Goal: Ask a question: Seek information or help from site administrators or community

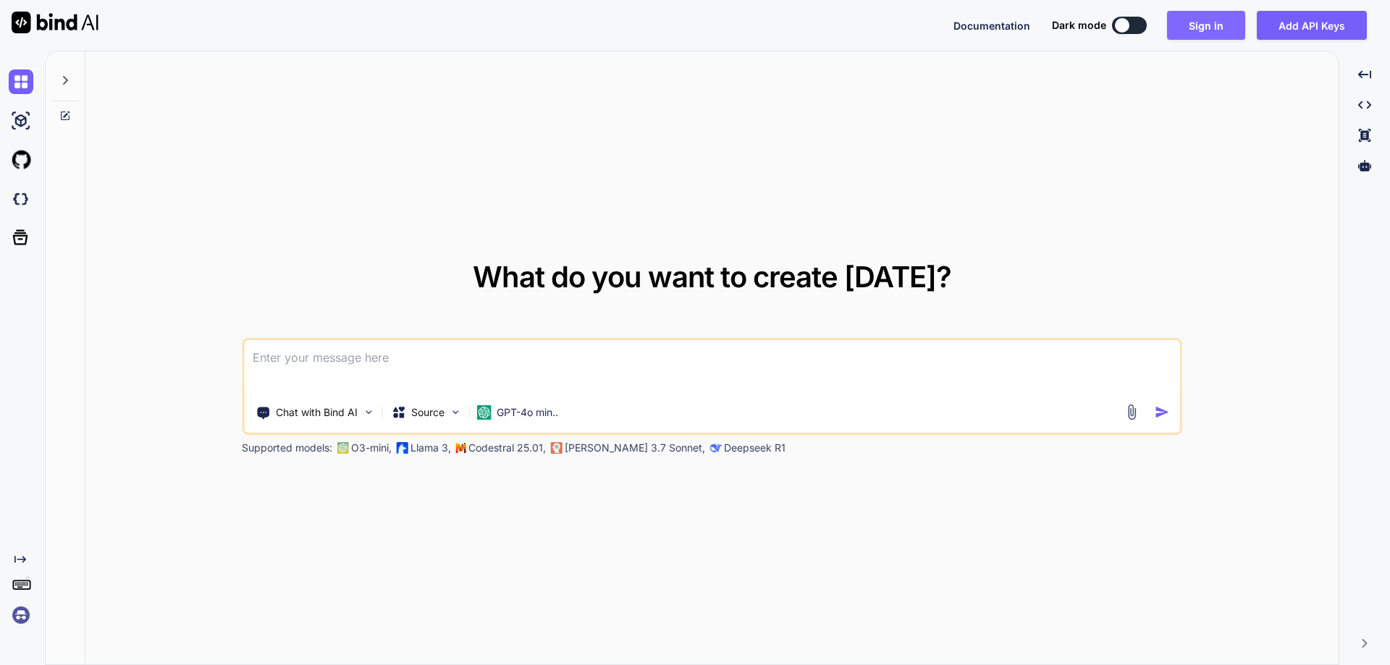
click at [1208, 30] on button "Sign in" at bounding box center [1206, 25] width 78 height 29
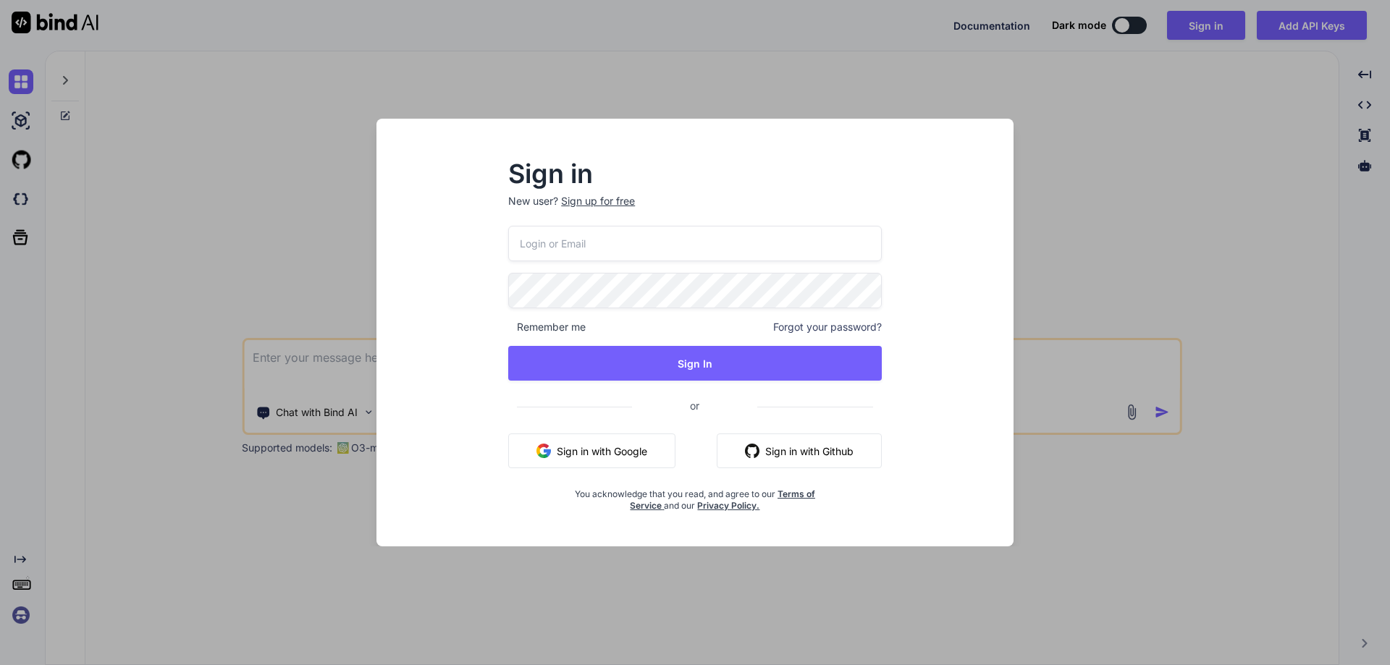
click at [831, 438] on button "Sign in with Github" at bounding box center [799, 451] width 165 height 35
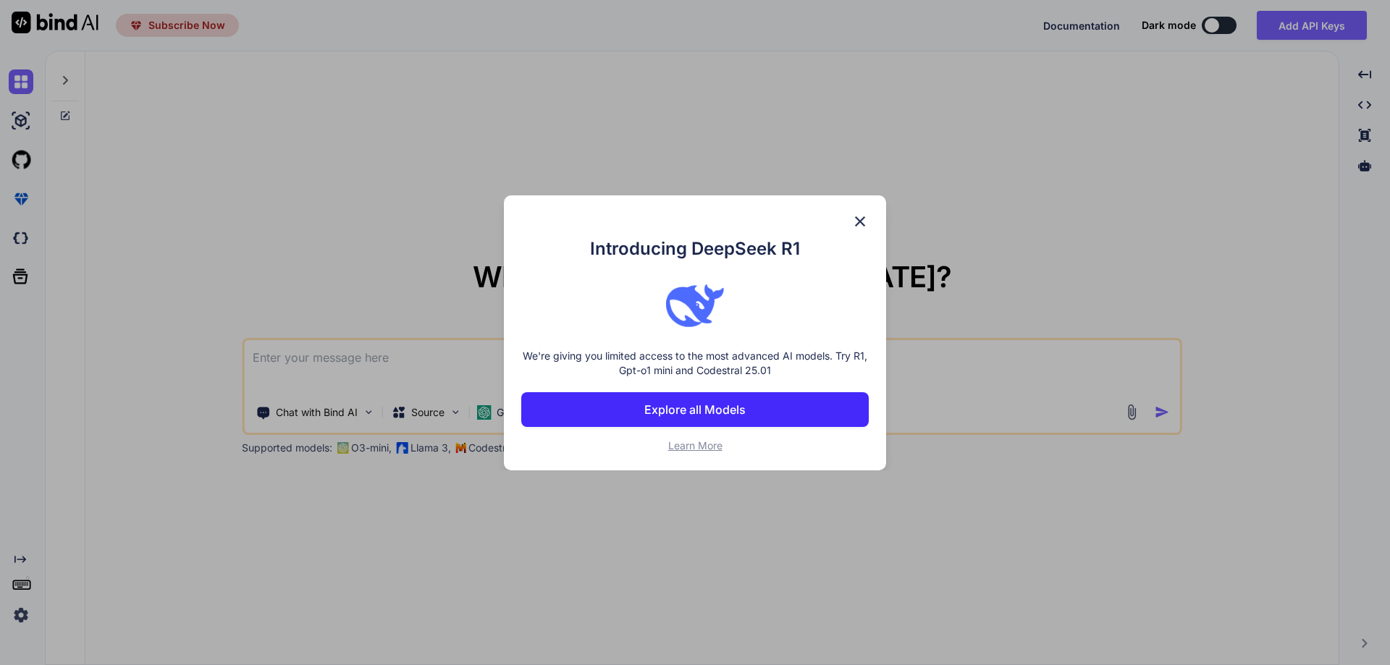
click at [858, 217] on img at bounding box center [859, 221] width 17 height 17
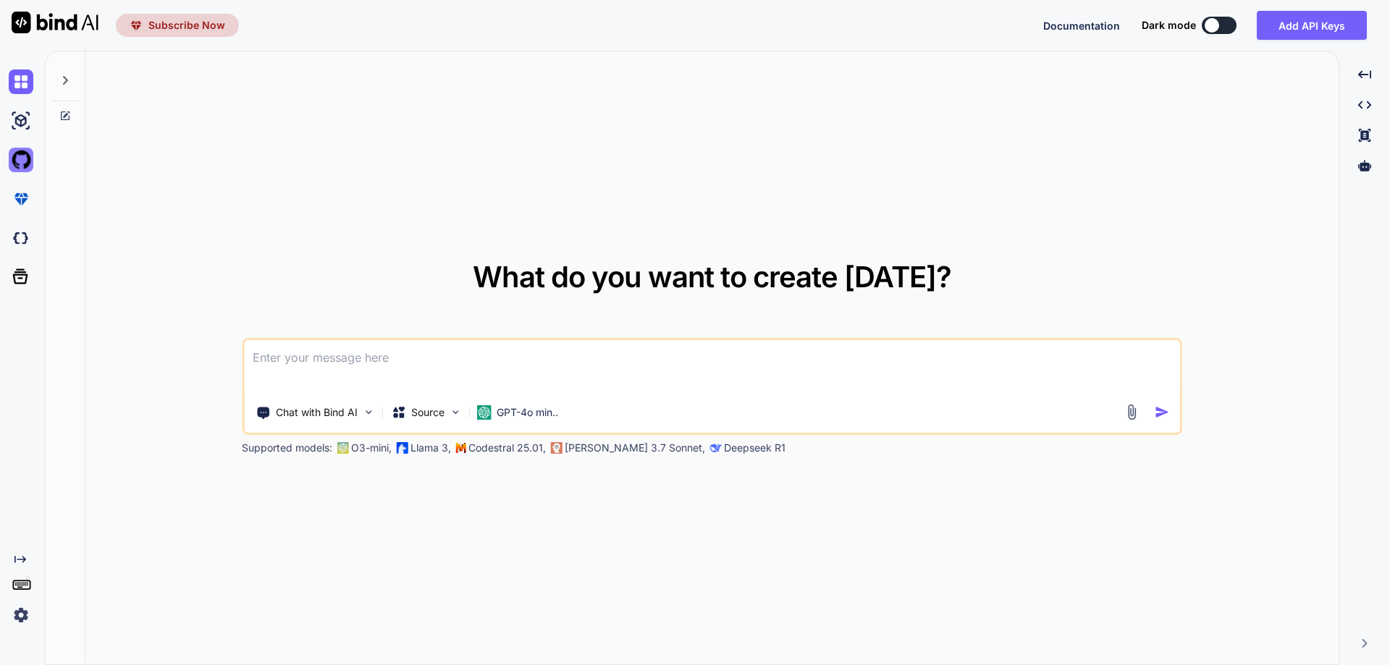
click at [25, 155] on img at bounding box center [21, 160] width 25 height 25
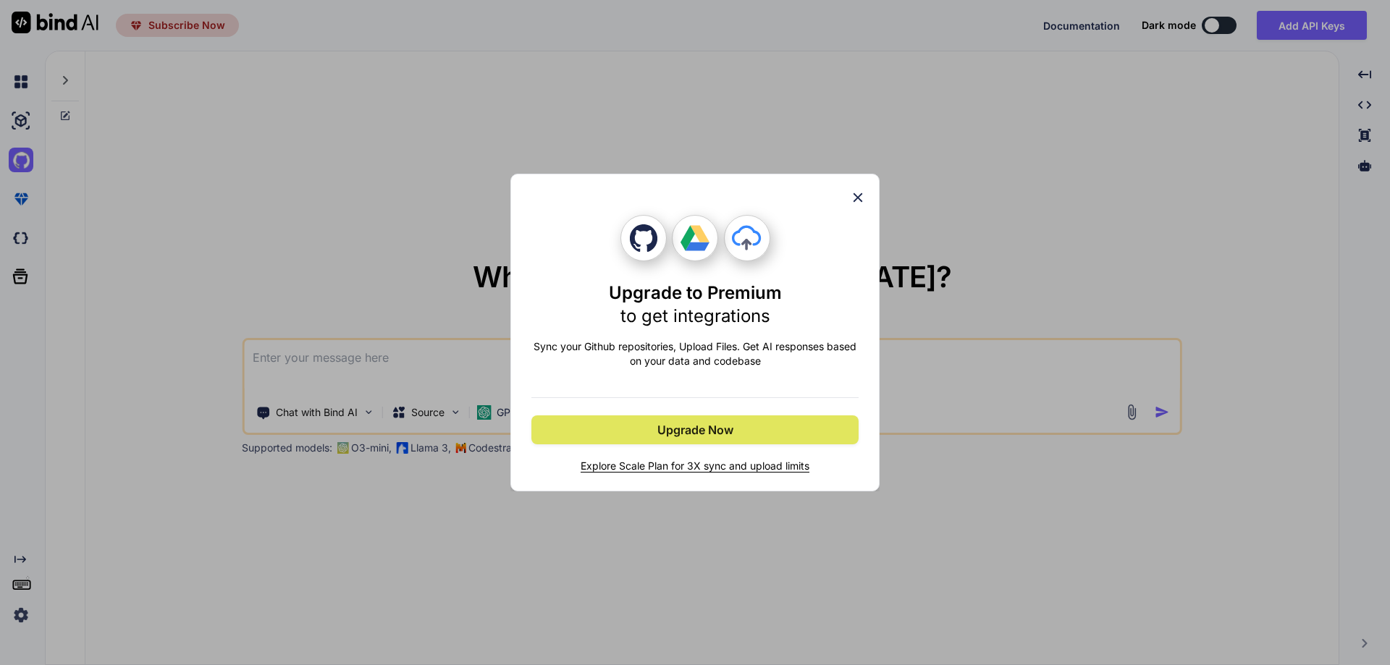
click at [709, 431] on span "Upgrade Now" at bounding box center [695, 429] width 76 height 17
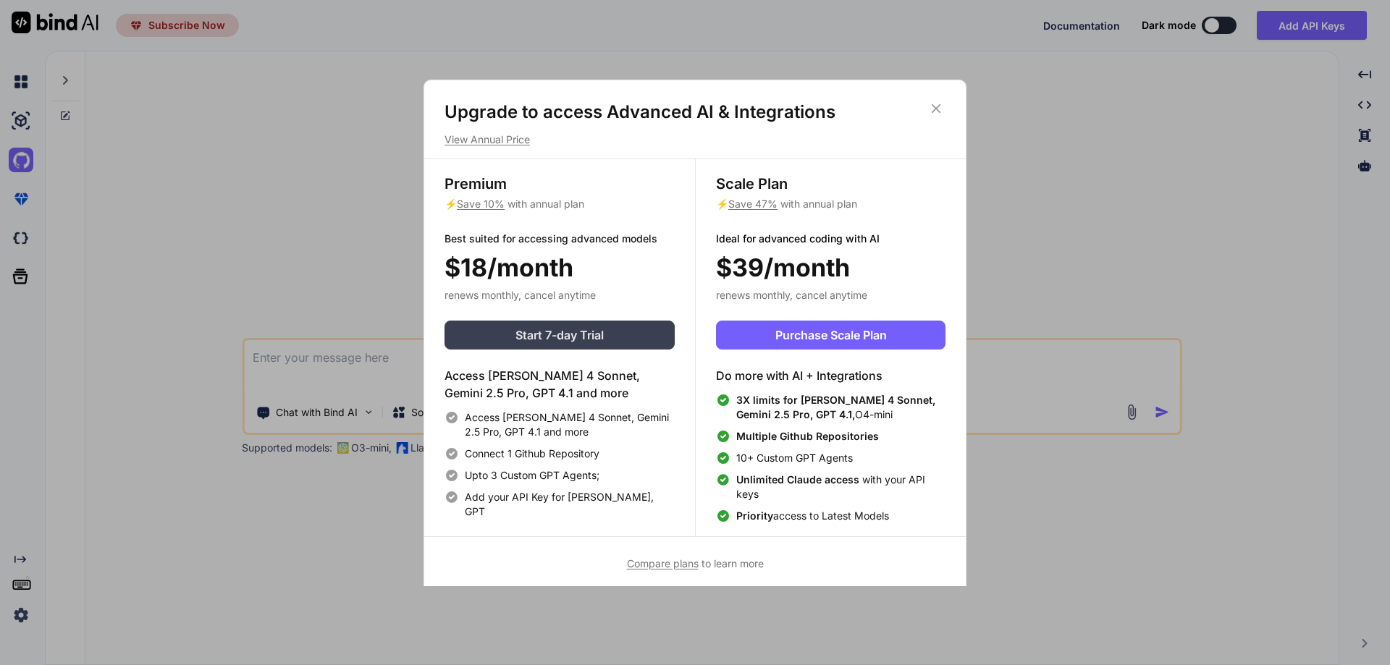
click at [583, 334] on span "Start 7-day Trial" at bounding box center [559, 334] width 88 height 17
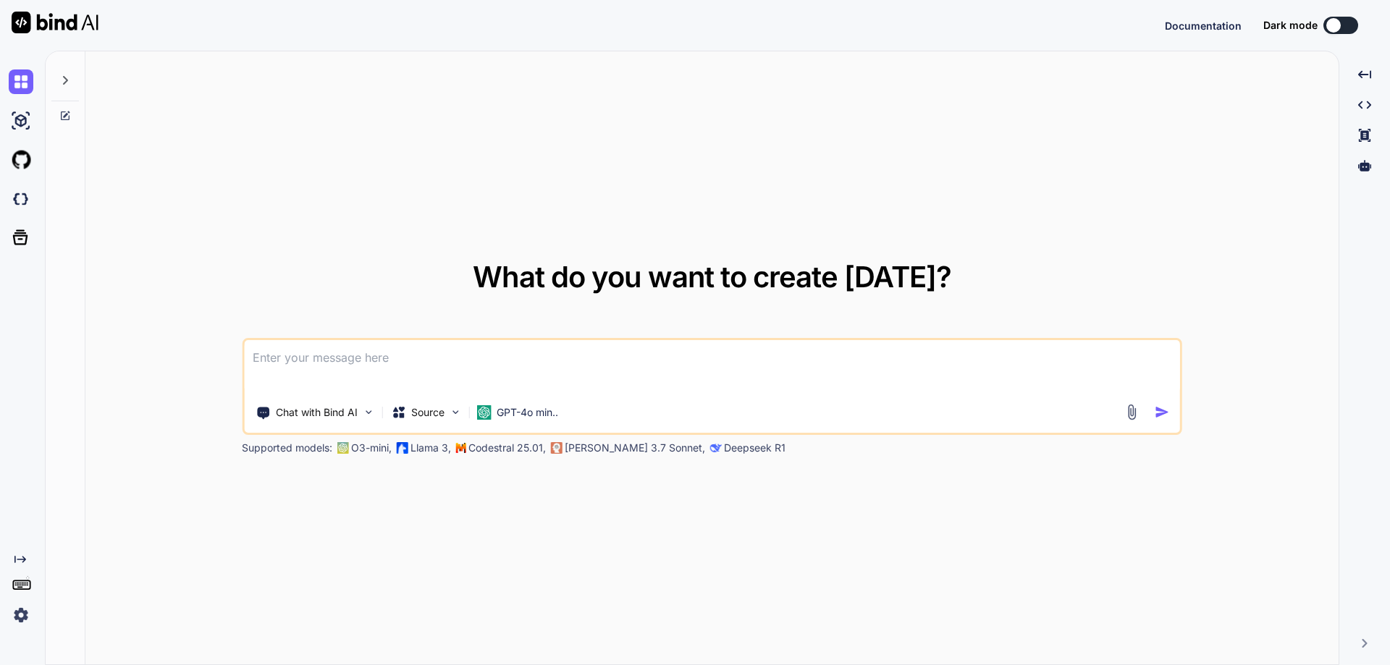
click at [28, 613] on img at bounding box center [21, 615] width 25 height 25
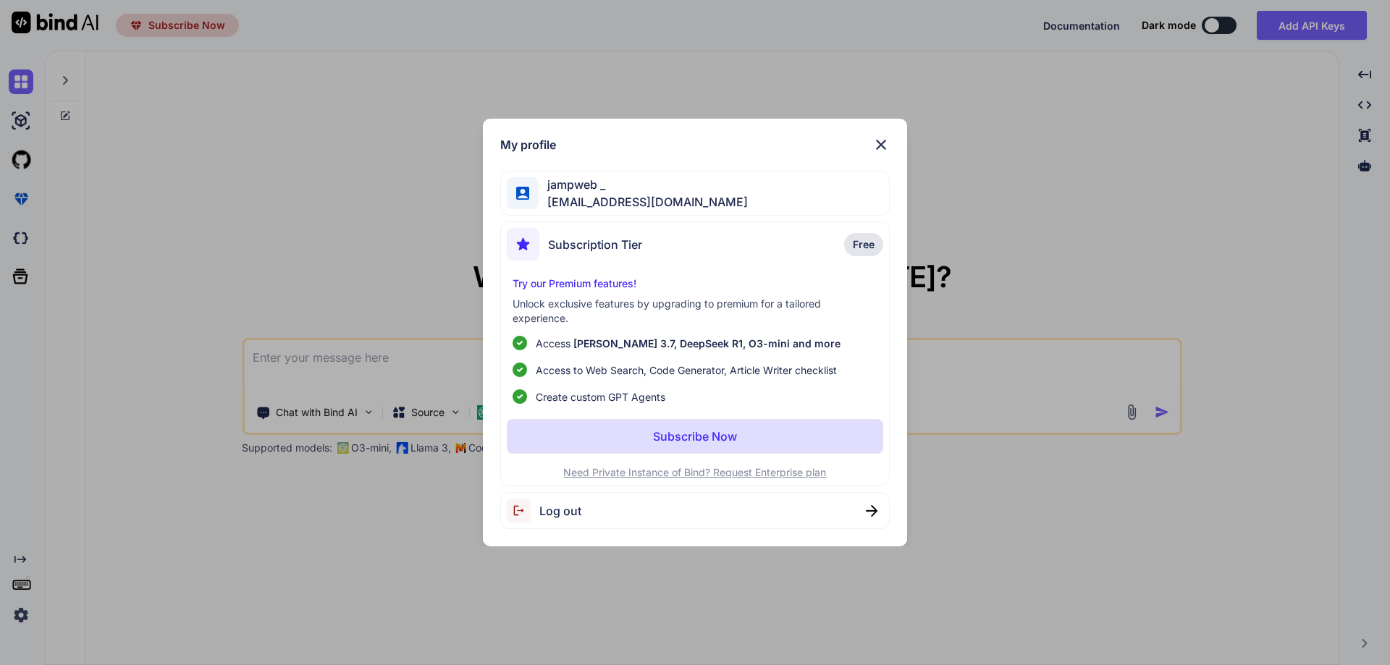
click at [566, 189] on span "jampweb _" at bounding box center [643, 184] width 209 height 17
click at [886, 137] on img at bounding box center [880, 144] width 17 height 17
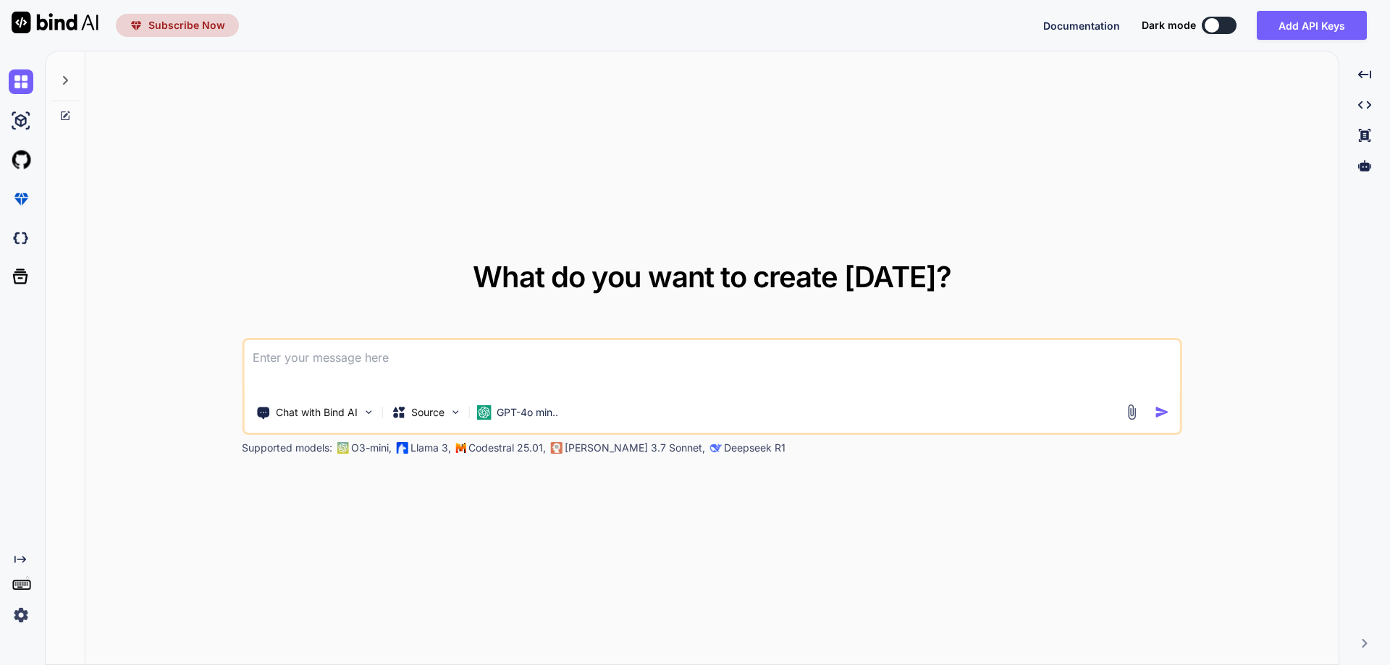
click at [69, 75] on icon at bounding box center [65, 81] width 12 height 12
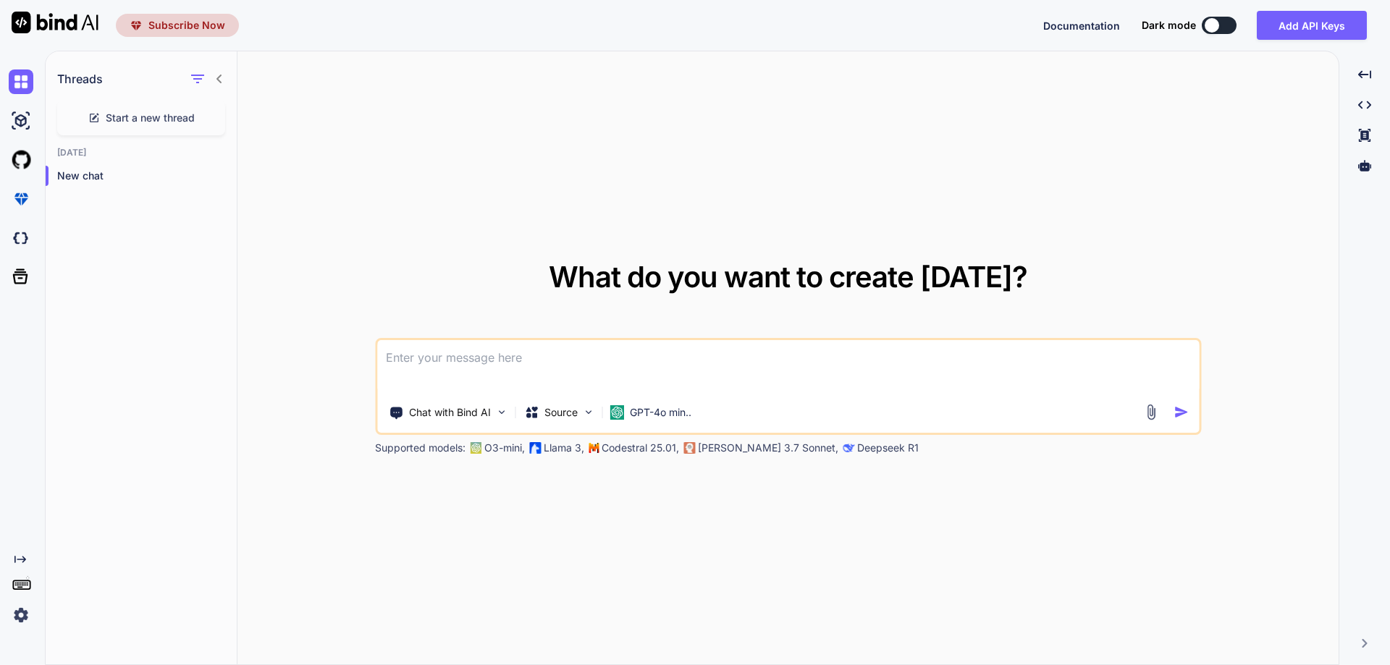
click at [219, 72] on div at bounding box center [206, 79] width 38 height 20
click at [219, 84] on icon at bounding box center [220, 79] width 12 height 12
type textarea "x"
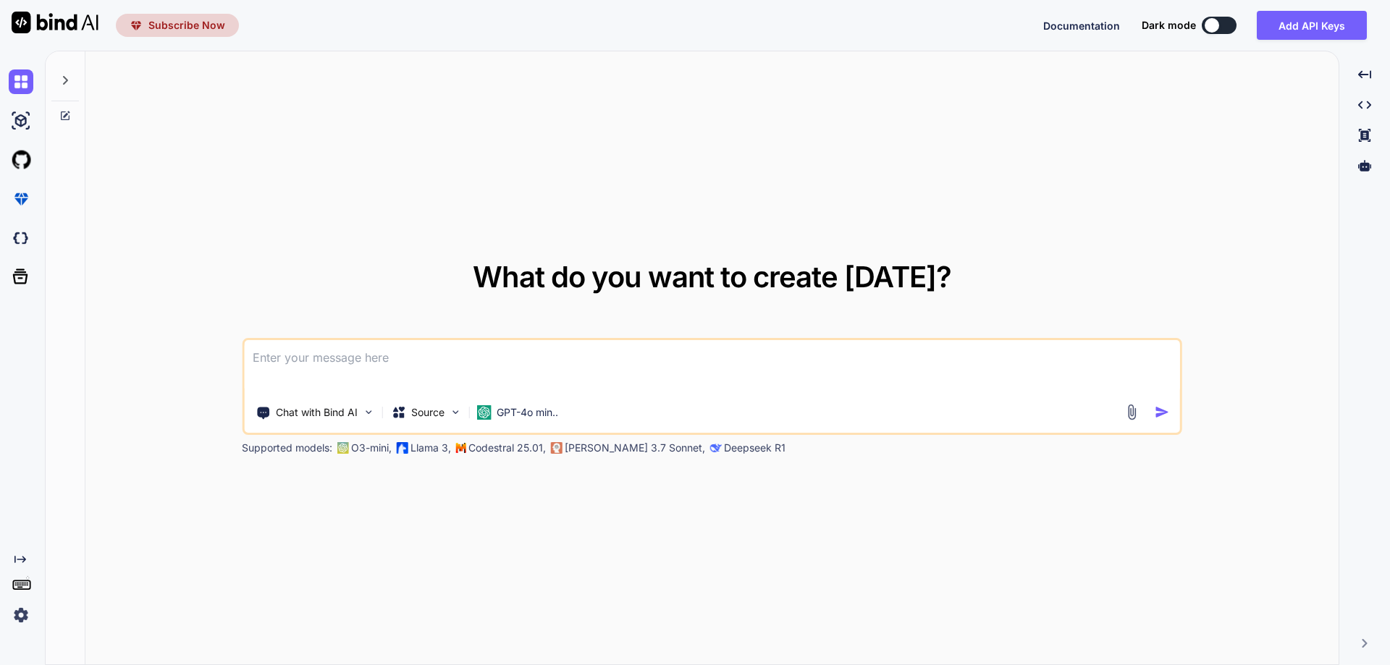
click at [306, 346] on textarea at bounding box center [712, 367] width 936 height 54
type textarea "M"
type textarea "x"
type textarea "Ma"
type textarea "x"
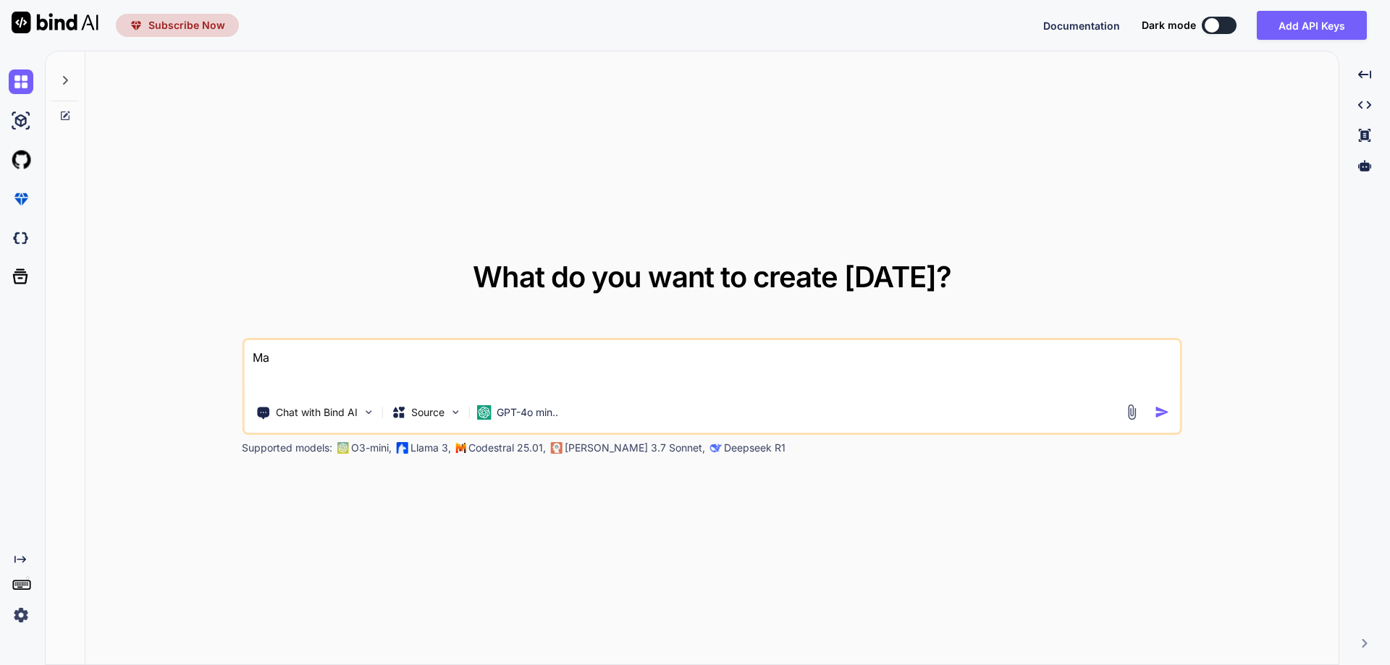
type textarea "May"
type textarea "x"
type textarea "May"
type textarea "x"
type textarea "May I"
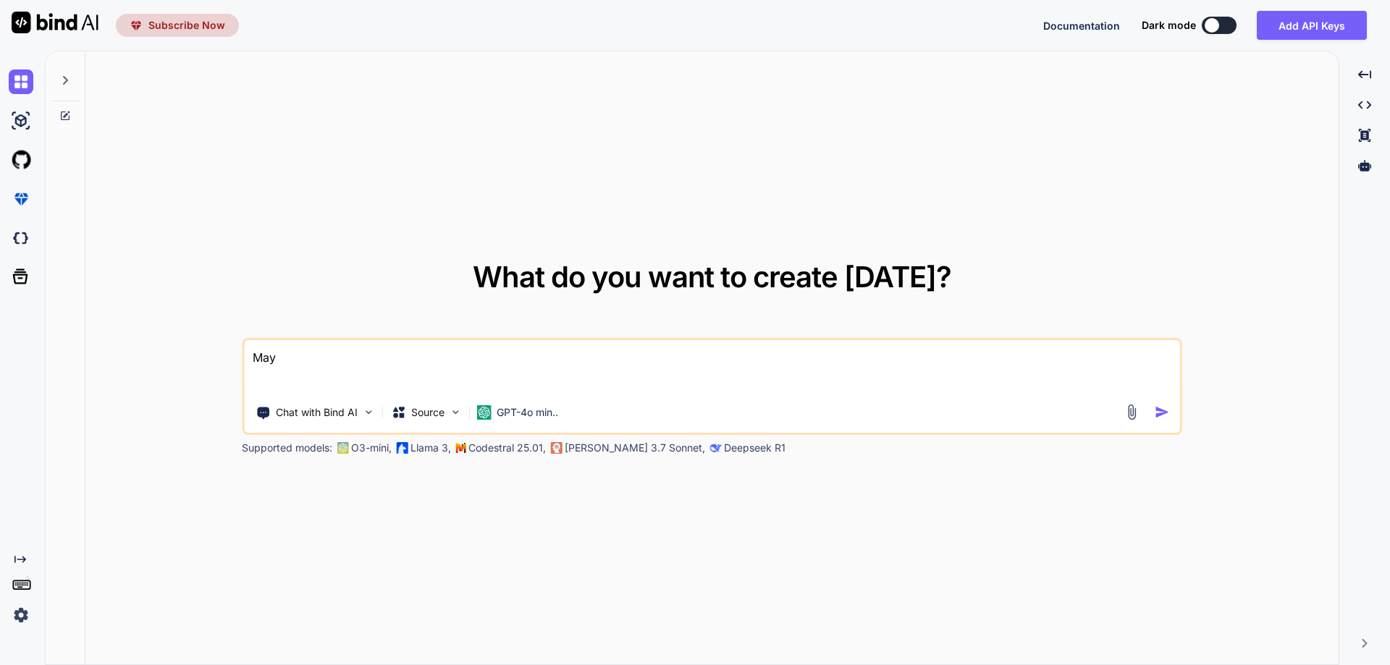
type textarea "x"
type textarea "May I"
type textarea "x"
type textarea "May I h"
type textarea "x"
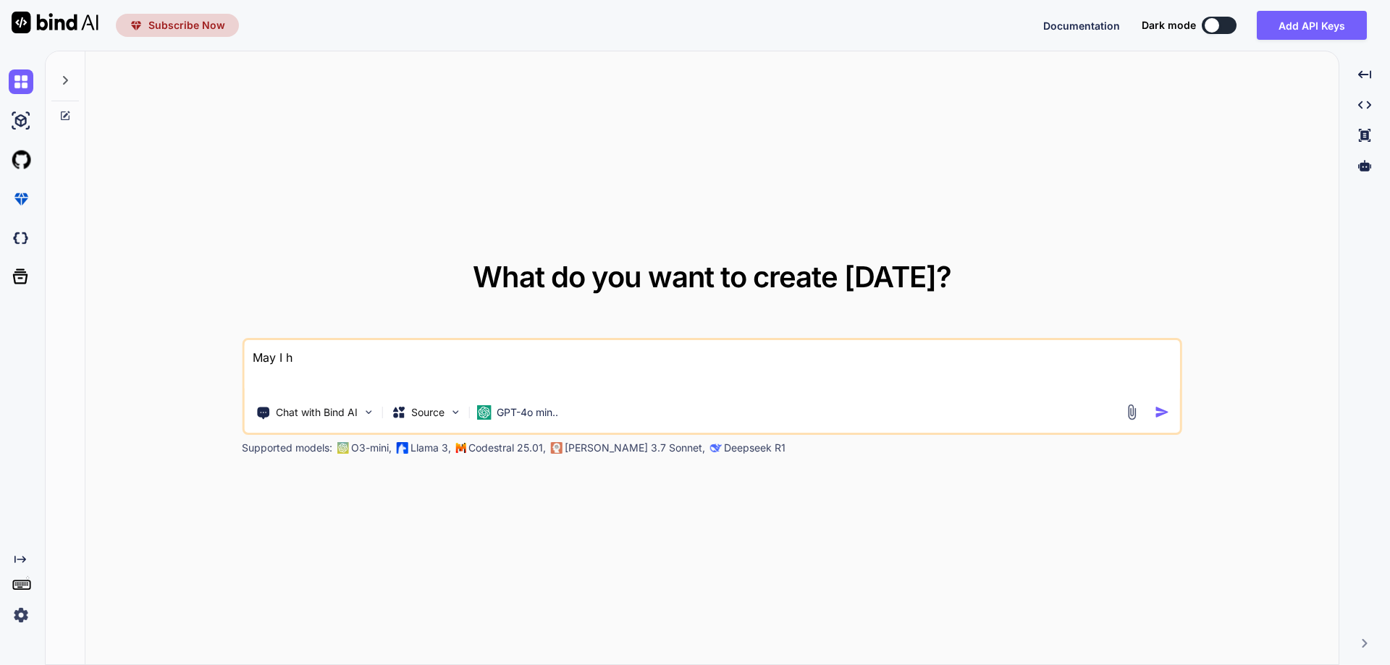
type textarea "May I ha"
type textarea "x"
type textarea "May I hav"
type textarea "x"
type textarea "May I have"
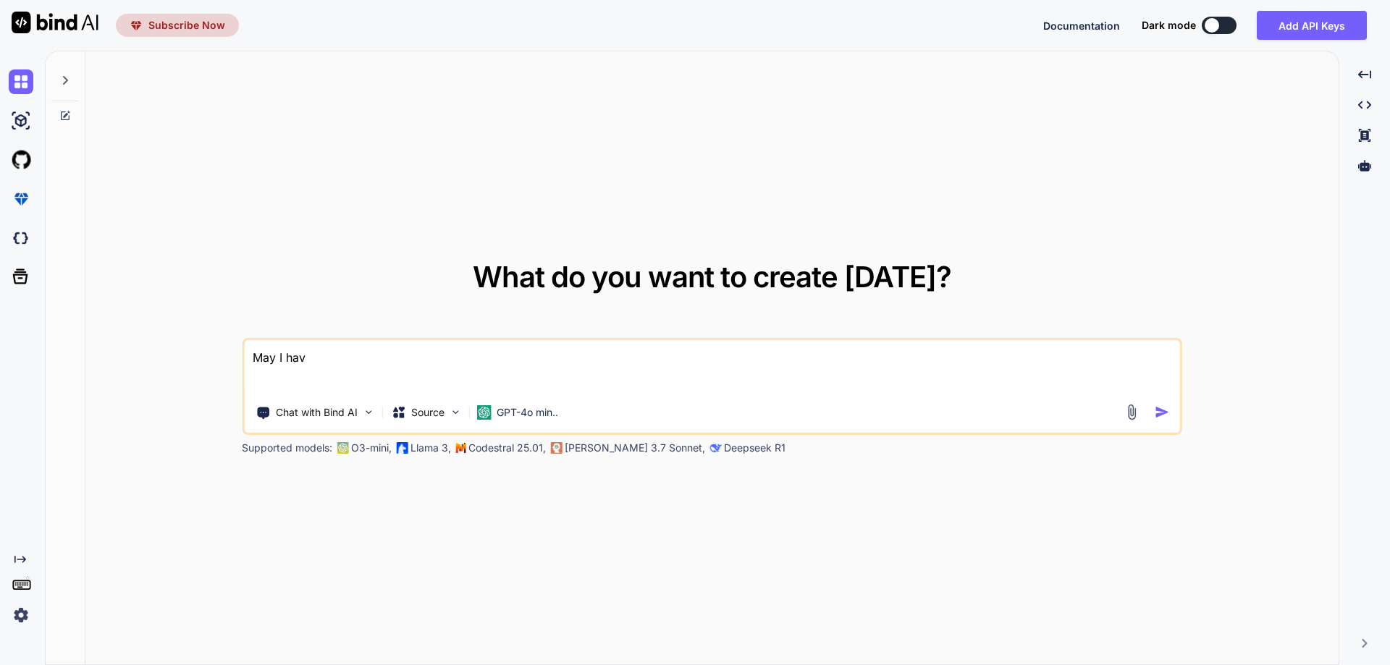
type textarea "x"
type textarea "May I have"
type textarea "x"
type textarea "May I have i"
type textarea "x"
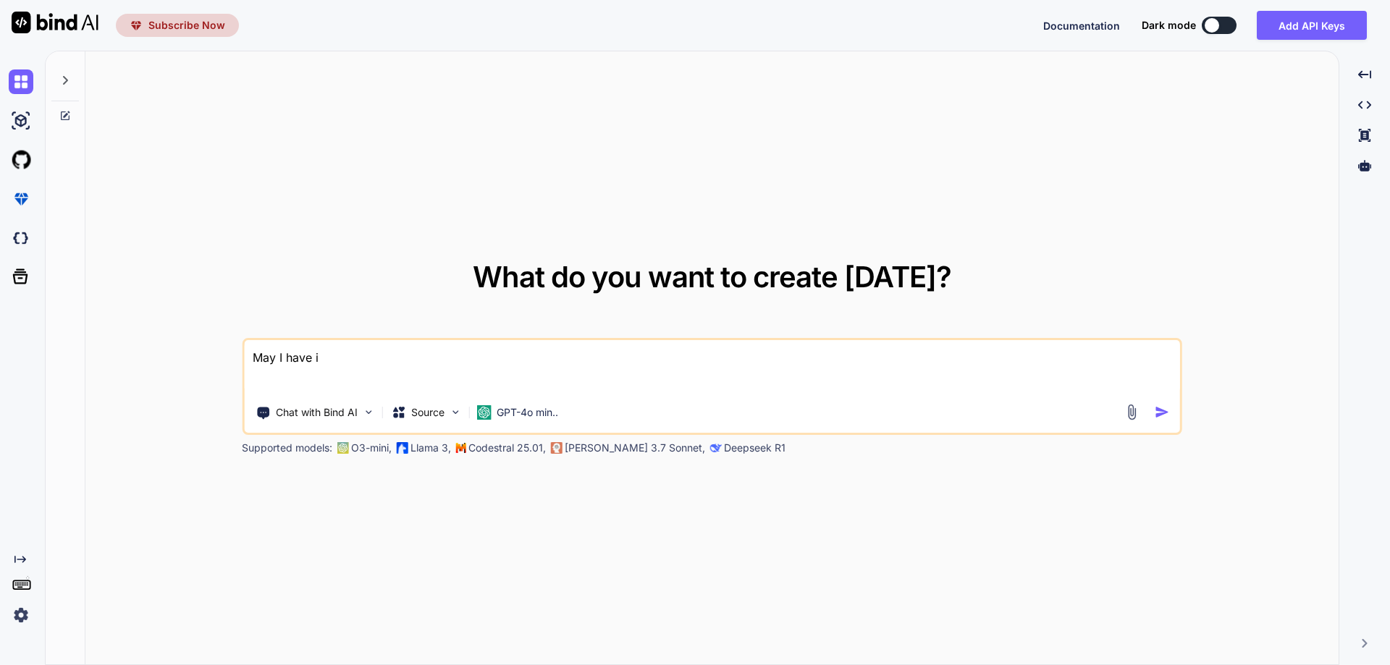
type textarea "May I have in"
type textarea "x"
type textarea "May I have inv"
type textarea "x"
type textarea "May I have invo"
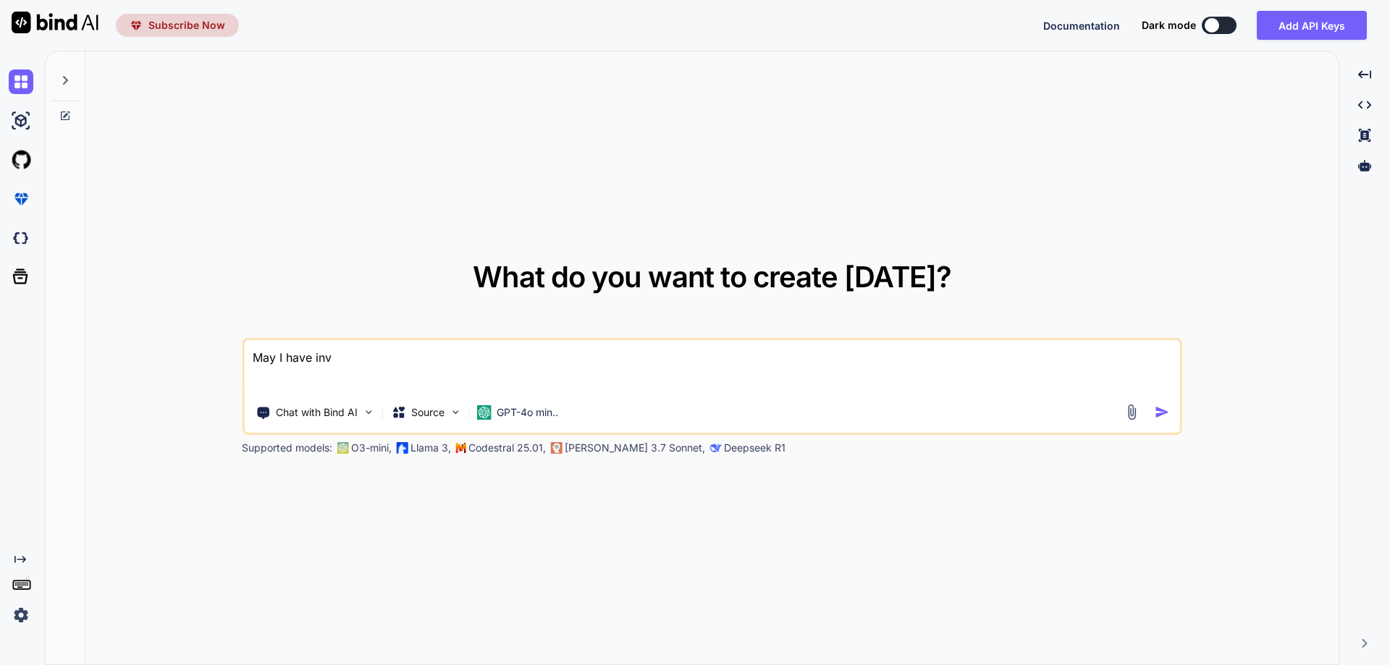
type textarea "x"
type textarea "May I have invoi"
type textarea "x"
type textarea "May I have invoic"
type textarea "x"
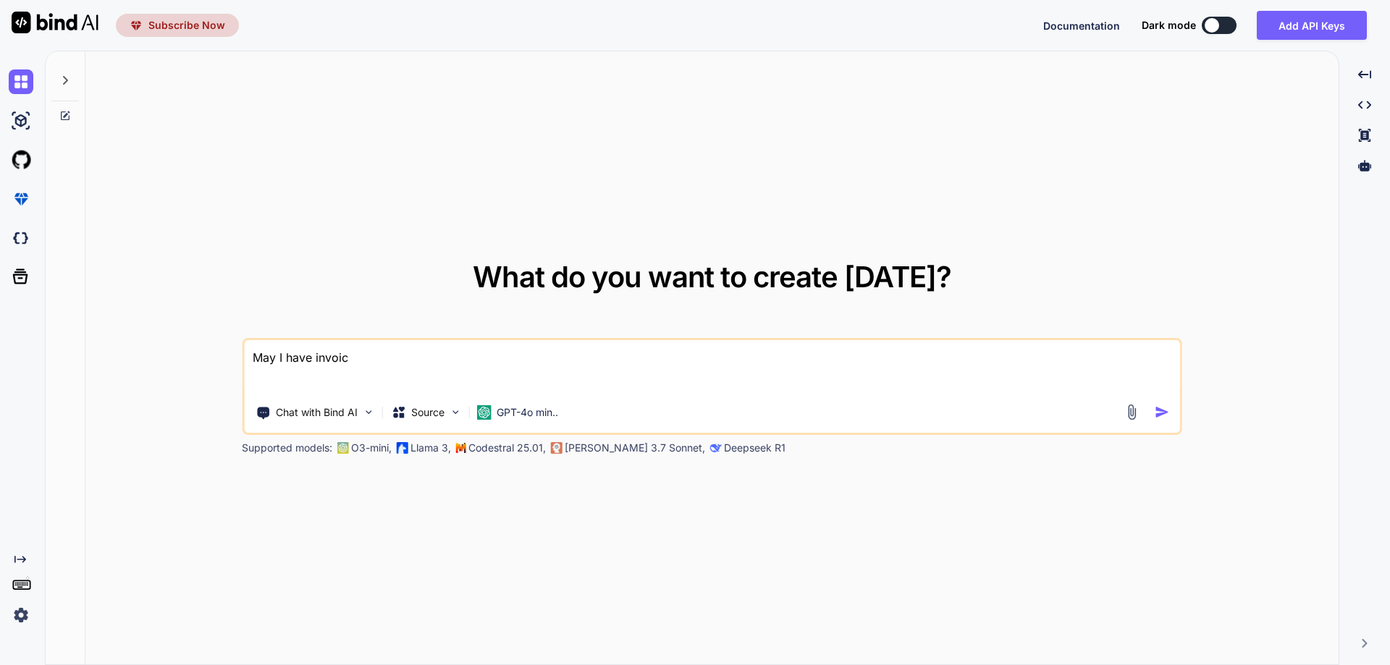
type textarea "May I have invoice"
type textarea "x"
type textarea "May I have invoice"
type textarea "x"
type textarea "May I have invoice"
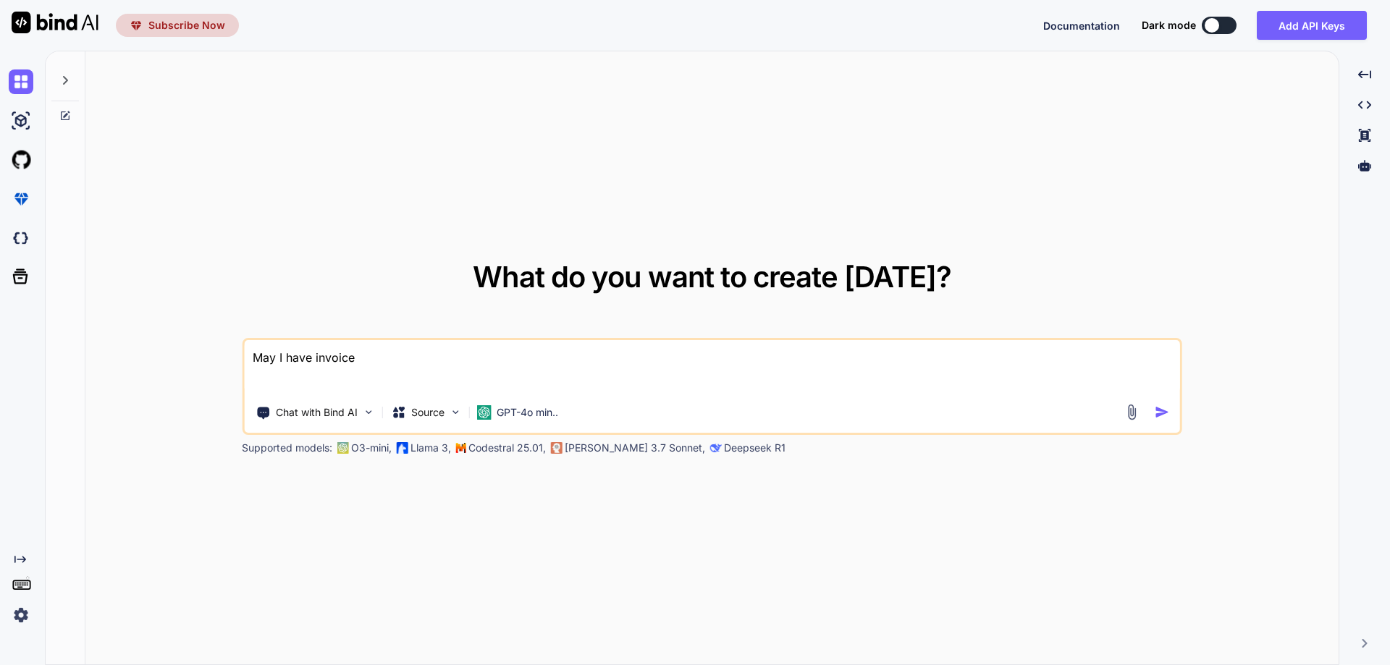
type textarea "x"
type textarea "May I have invoice?"
type textarea "x"
type textarea "May I have invoice?"
type textarea "x"
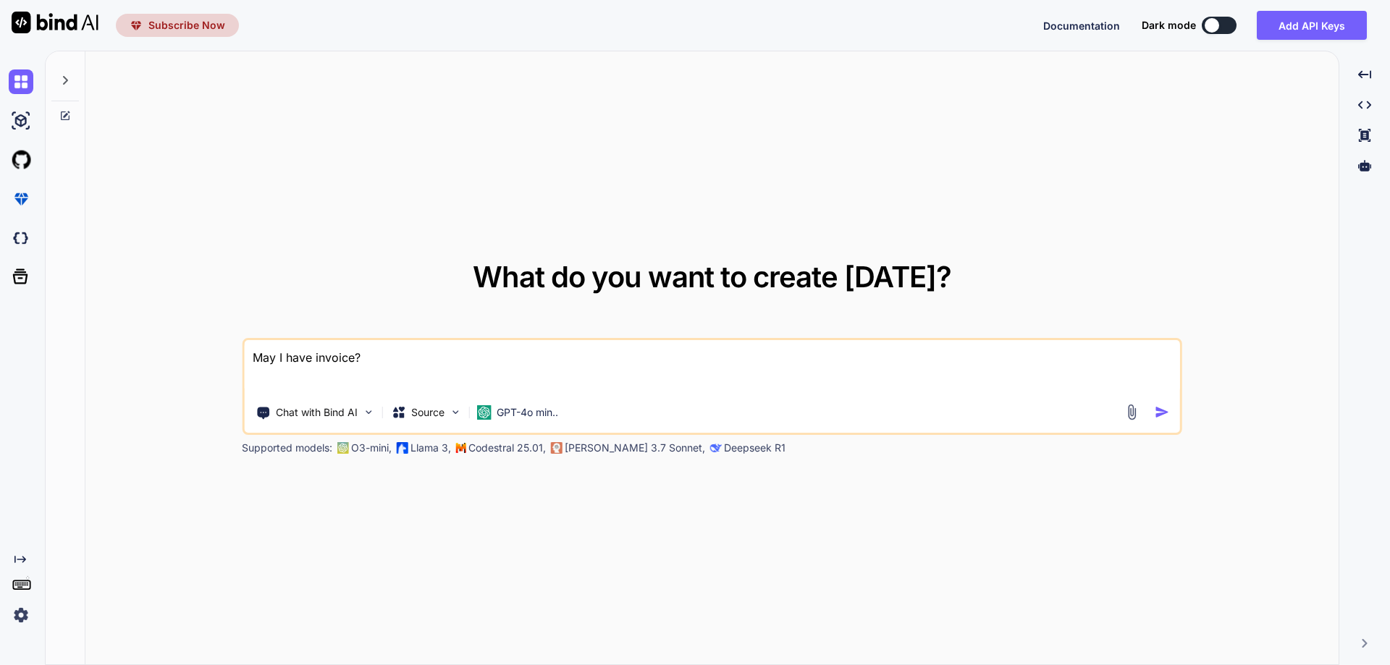
type textarea "May I have invoice? I"
type textarea "x"
type textarea "May I have invoice? In"
type textarea "x"
type textarea "May I have invoice? In"
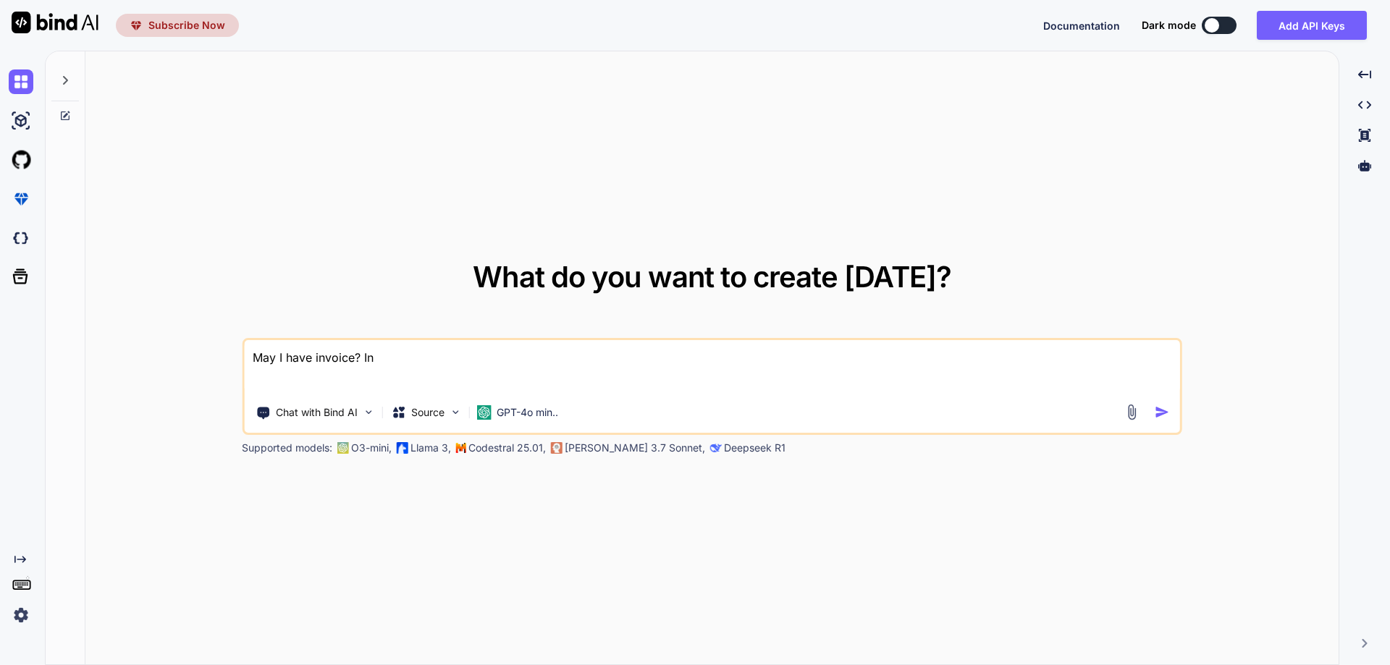
type textarea "x"
type textarea "May I have invoice? In w"
type textarea "x"
type textarea "May I have invoice? In wh"
type textarea "x"
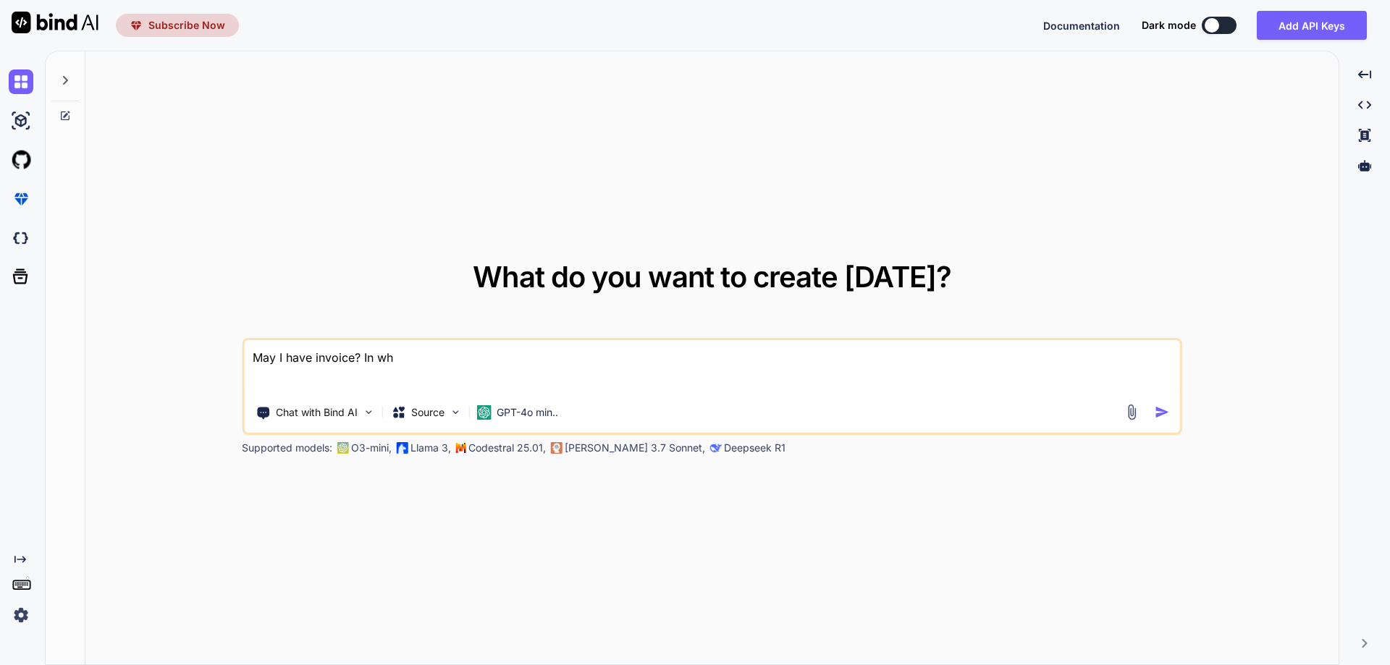
type textarea "May I have invoice? In whi"
type textarea "x"
type textarea "May I have invoice? In whic"
type textarea "x"
type textarea "May I have invoice? In which"
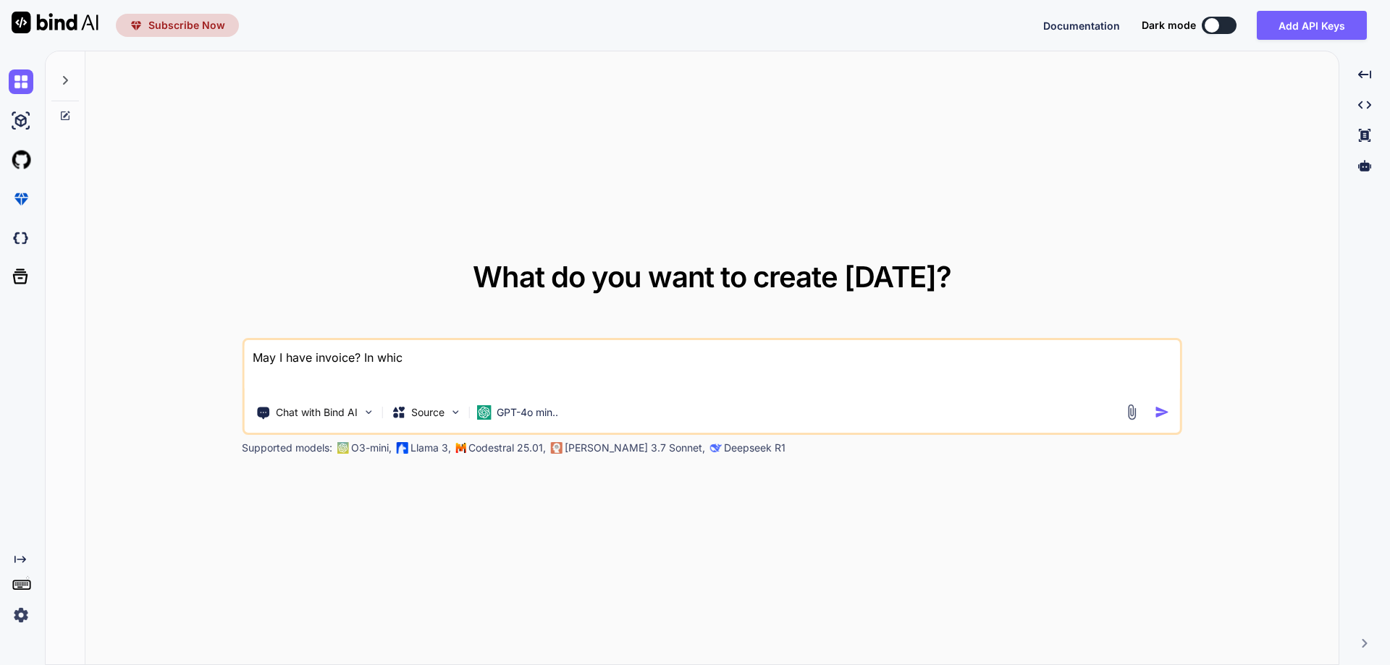
type textarea "x"
type textarea "May I have invoice? In which"
type textarea "x"
type textarea "May I have invoice? In which V"
type textarea "x"
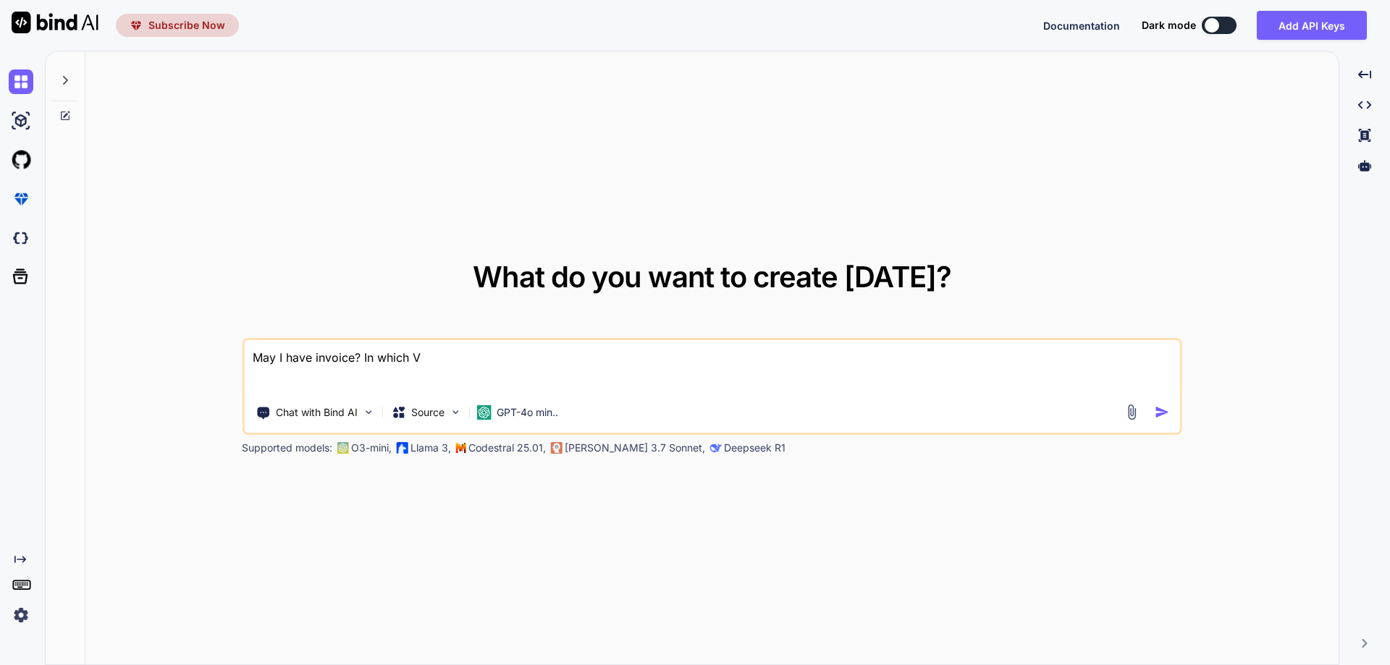
type textarea "May I have invoice? In which VA"
type textarea "x"
type textarea "May I have invoice? In which VAT"
type textarea "x"
type textarea "May I have invoice? In which VAT-"
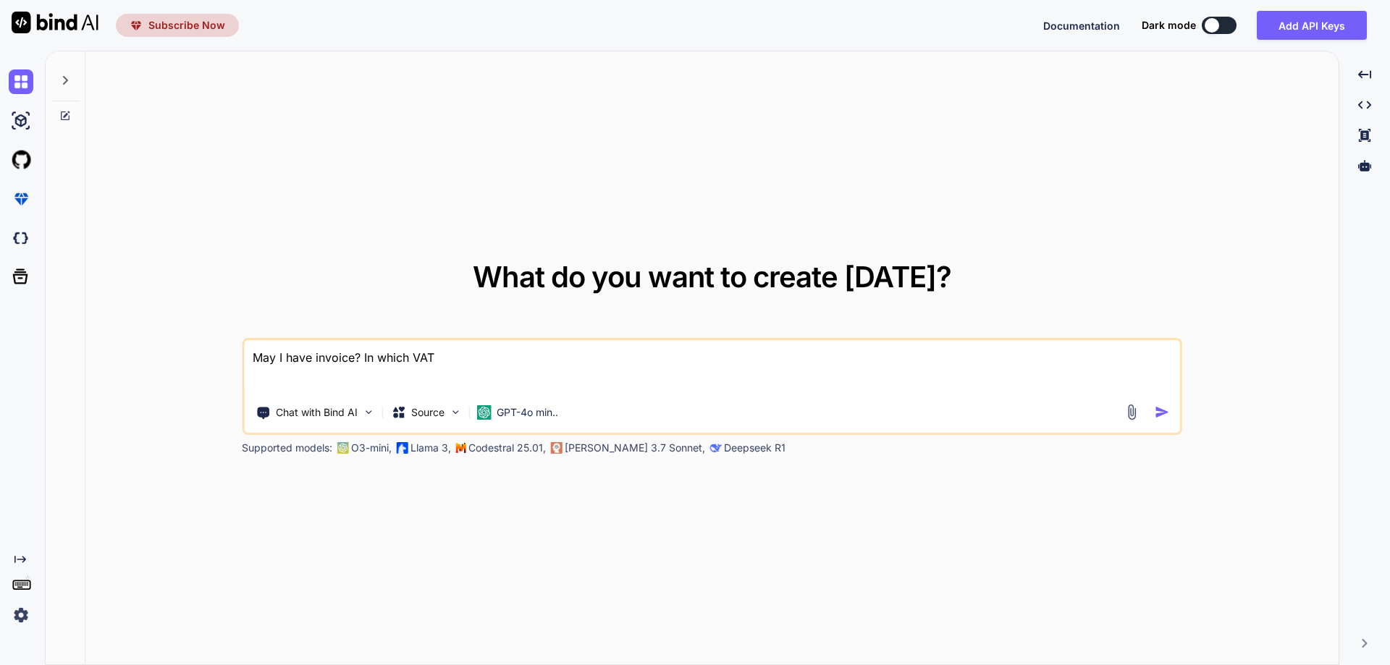
type textarea "x"
type textarea "May I have invoice? In which VAT-I"
type textarea "x"
type textarea "May I have invoice? In which VAT-ID"
type textarea "x"
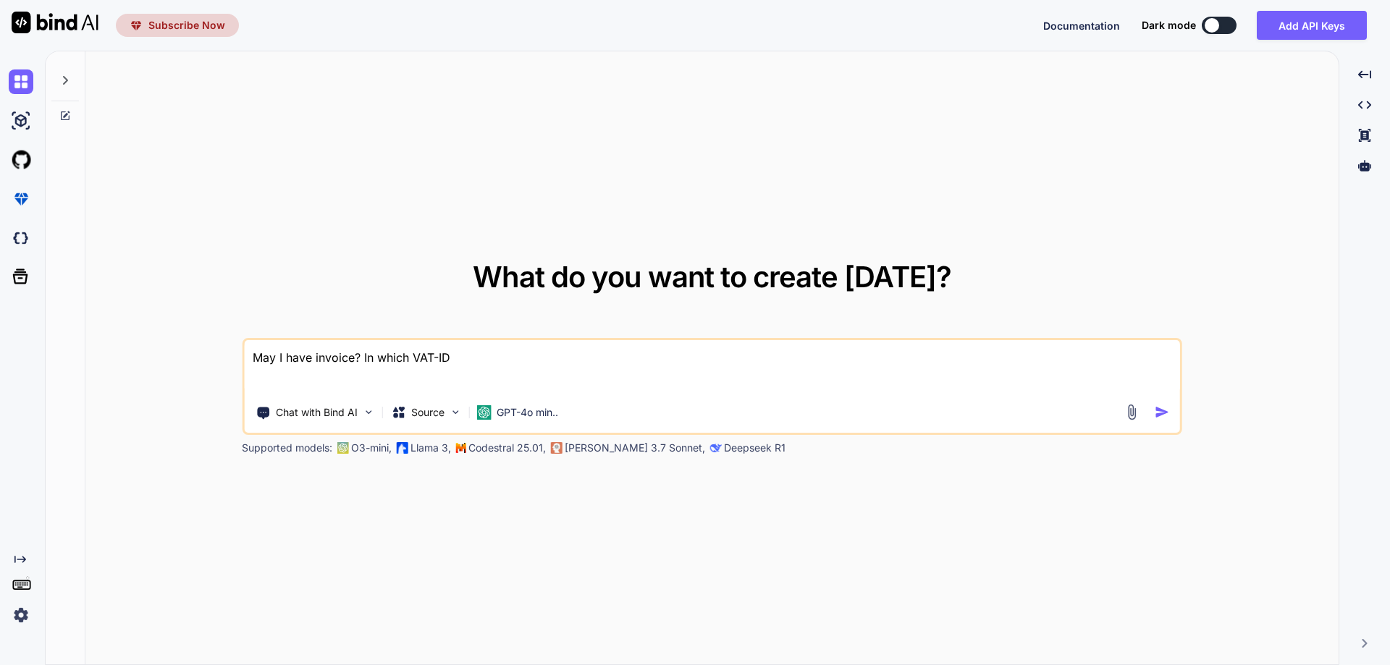
type textarea "May I have invoice? In which VAT-ID"
type textarea "x"
type textarea "May I have invoice? In which VAT-ID y"
type textarea "x"
type textarea "May I have invoice? In which VAT-ID yo"
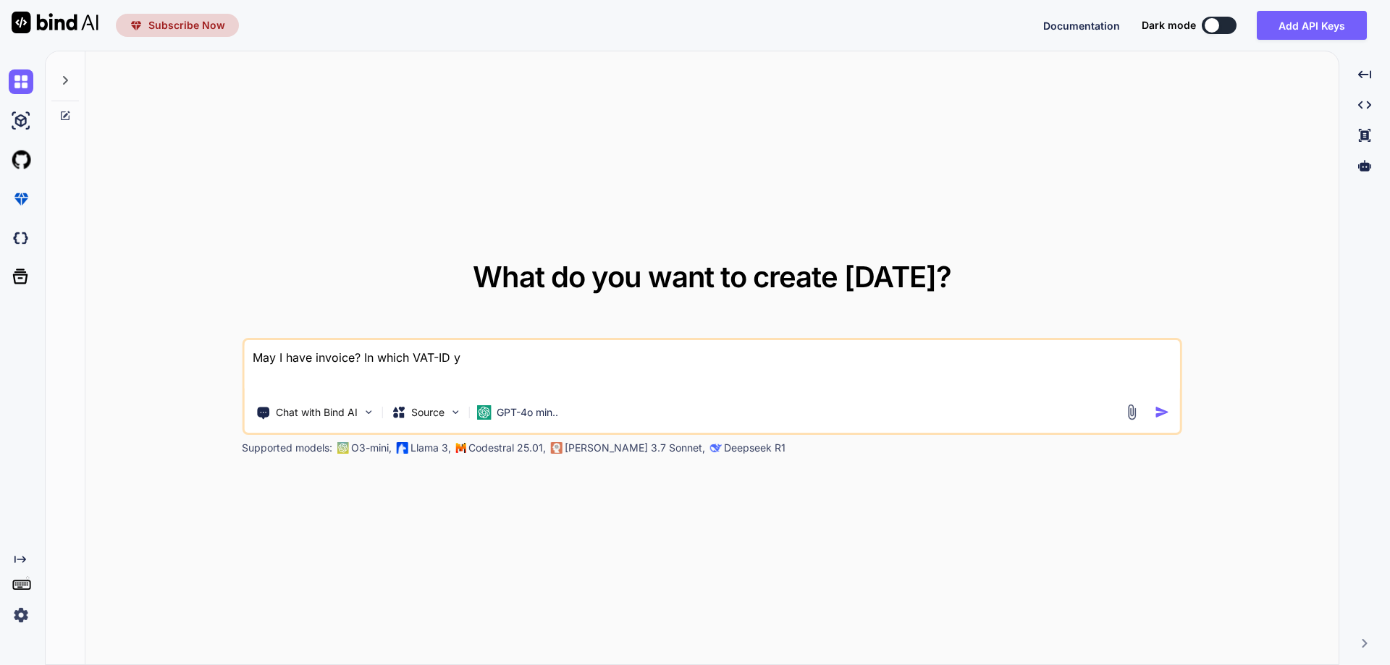
type textarea "x"
type textarea "May I have invoice? In which VAT-ID you"
type textarea "x"
type textarea "May I have invoice? In which VAT-ID you"
type textarea "x"
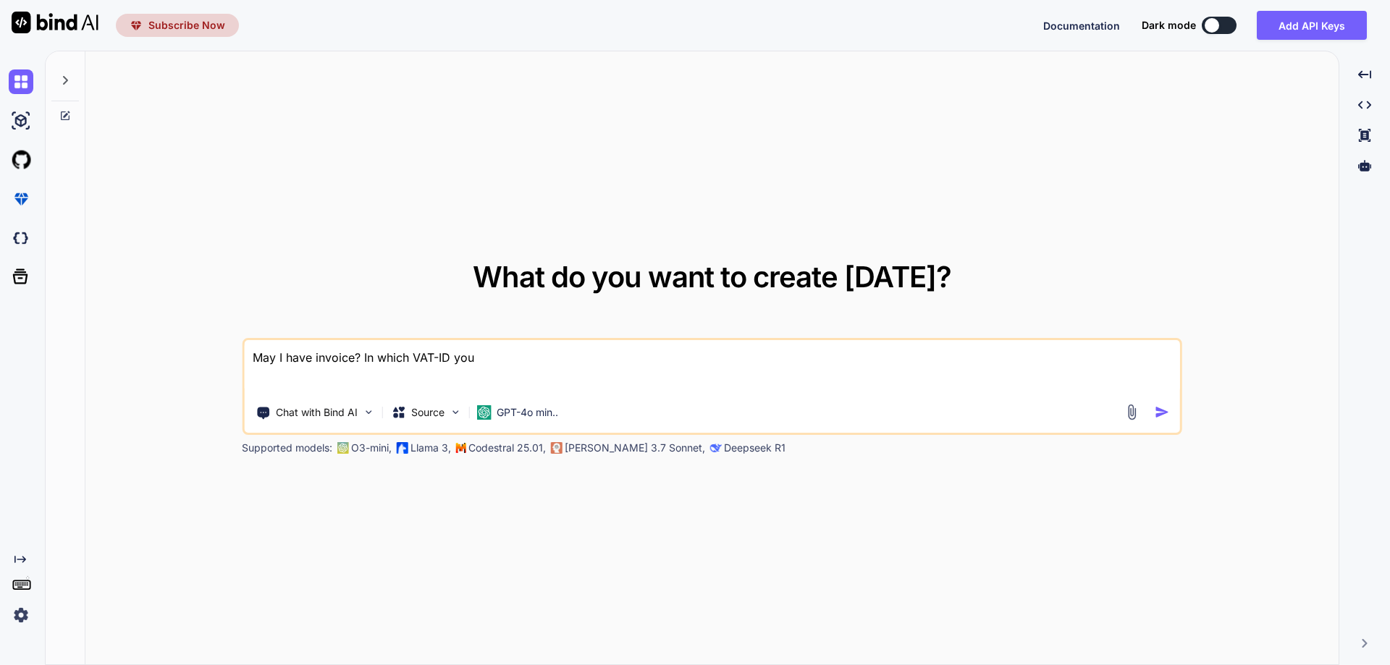
type textarea "May I have invoice? In which VAT-ID you w"
type textarea "x"
type textarea "May I have invoice? In which VAT-ID you wi"
type textarea "x"
type textarea "May I have invoice? In which VAT-ID you wil"
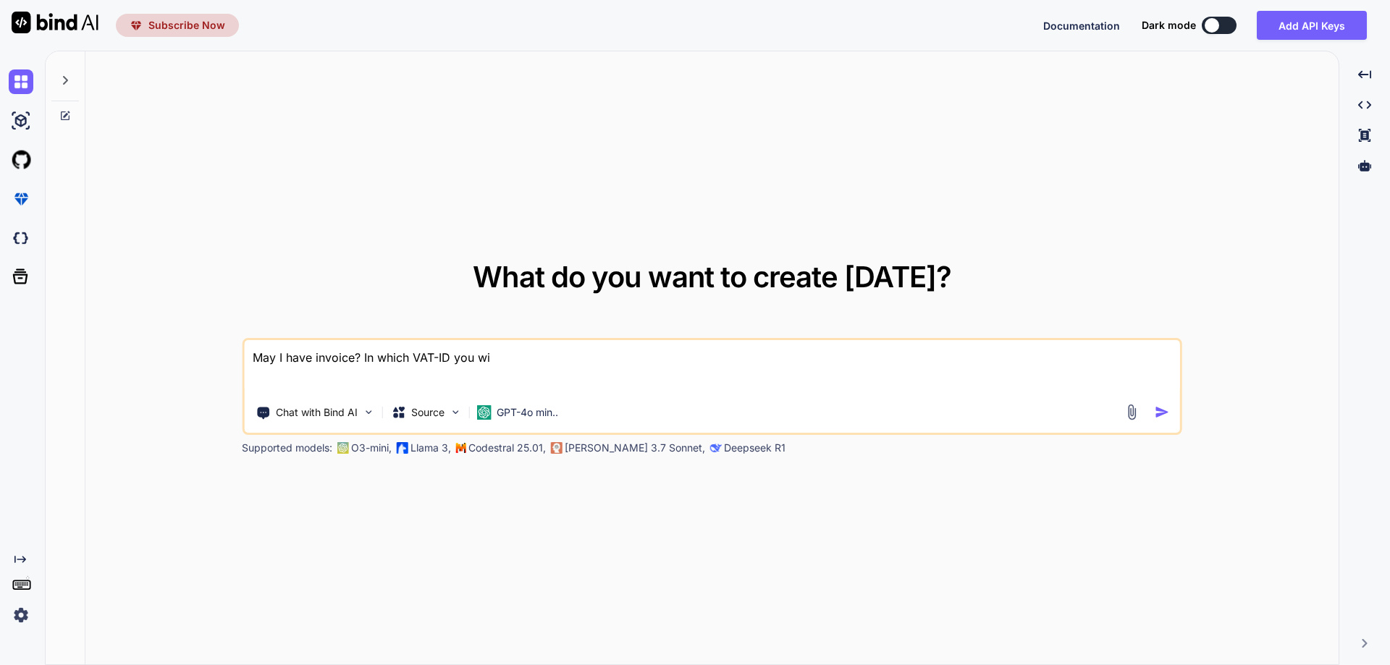
type textarea "x"
type textarea "May I have invoice? In which VAT-ID you will"
type textarea "x"
type textarea "May I have invoice? In which VAT-ID you will"
type textarea "x"
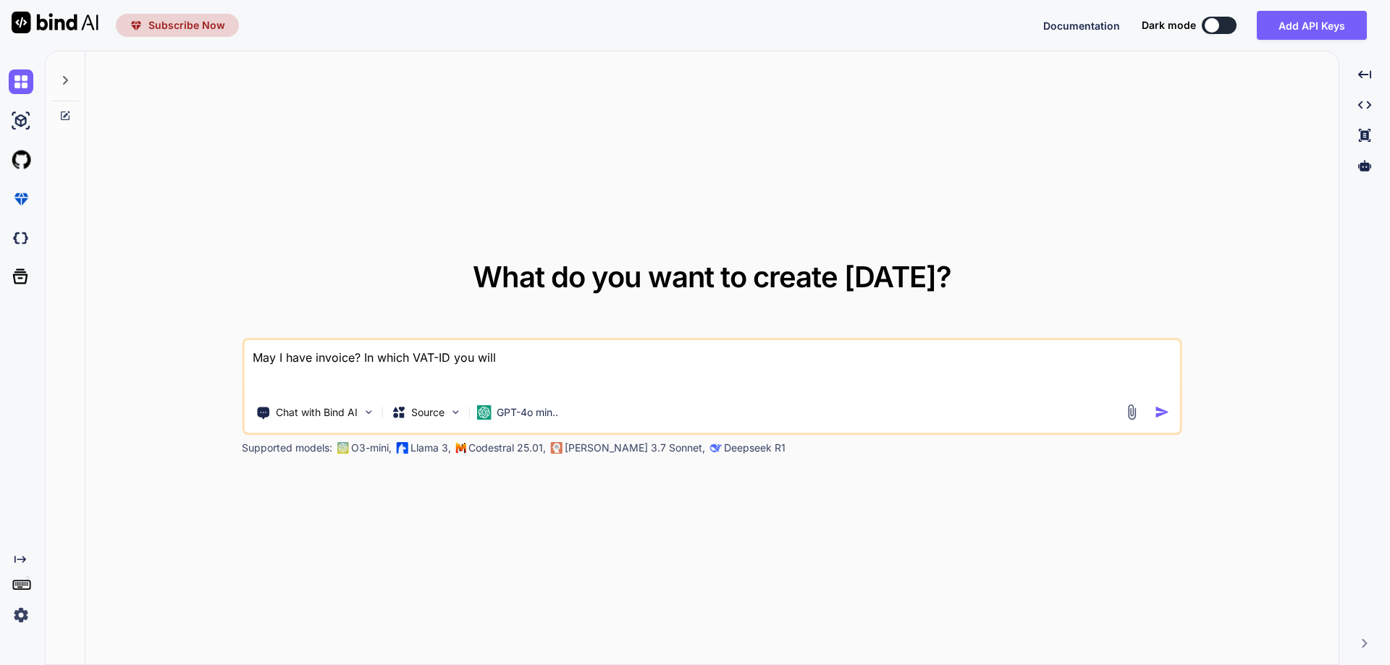
type textarea "May I have invoice? In which VAT-ID you will i"
type textarea "x"
type textarea "May I have invoice? In which VAT-ID you will in"
type textarea "x"
type textarea "May I have invoice? In which VAT-ID you will inv"
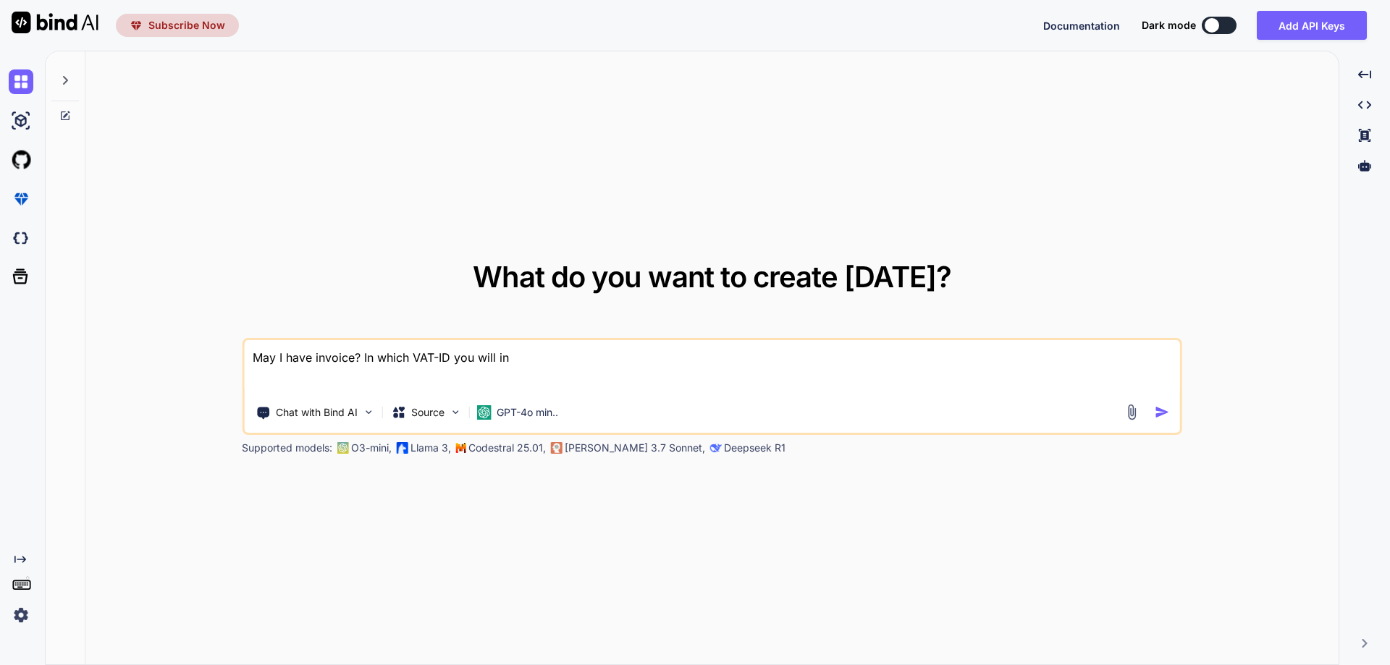
type textarea "x"
type textarea "May I have invoice? In which VAT-ID you will invo"
type textarea "x"
type textarea "May I have invoice? In which VAT-ID you will invoi"
type textarea "x"
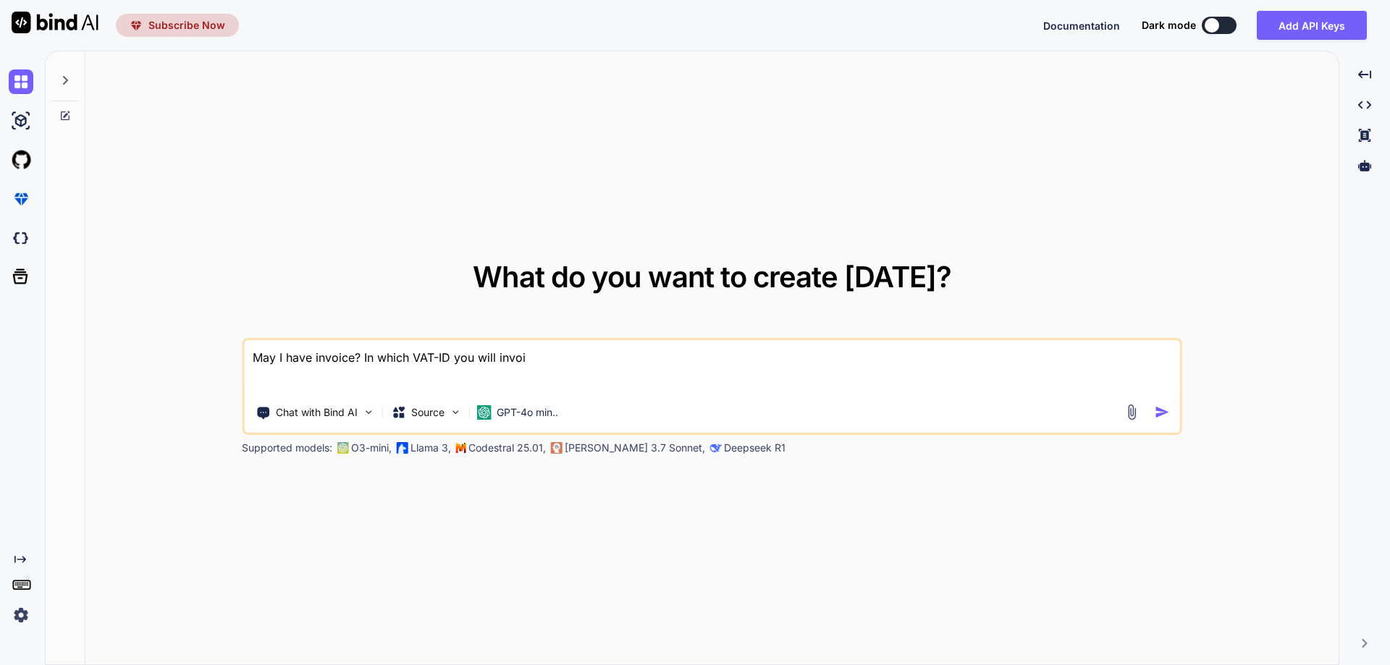
type textarea "May I have invoice? In which VAT-ID you will invoic"
type textarea "x"
type textarea "May I have invoice? In which VAT-ID you will invoice"
type textarea "x"
type textarea "May I have invoice? In which VAT-ID you will invoice"
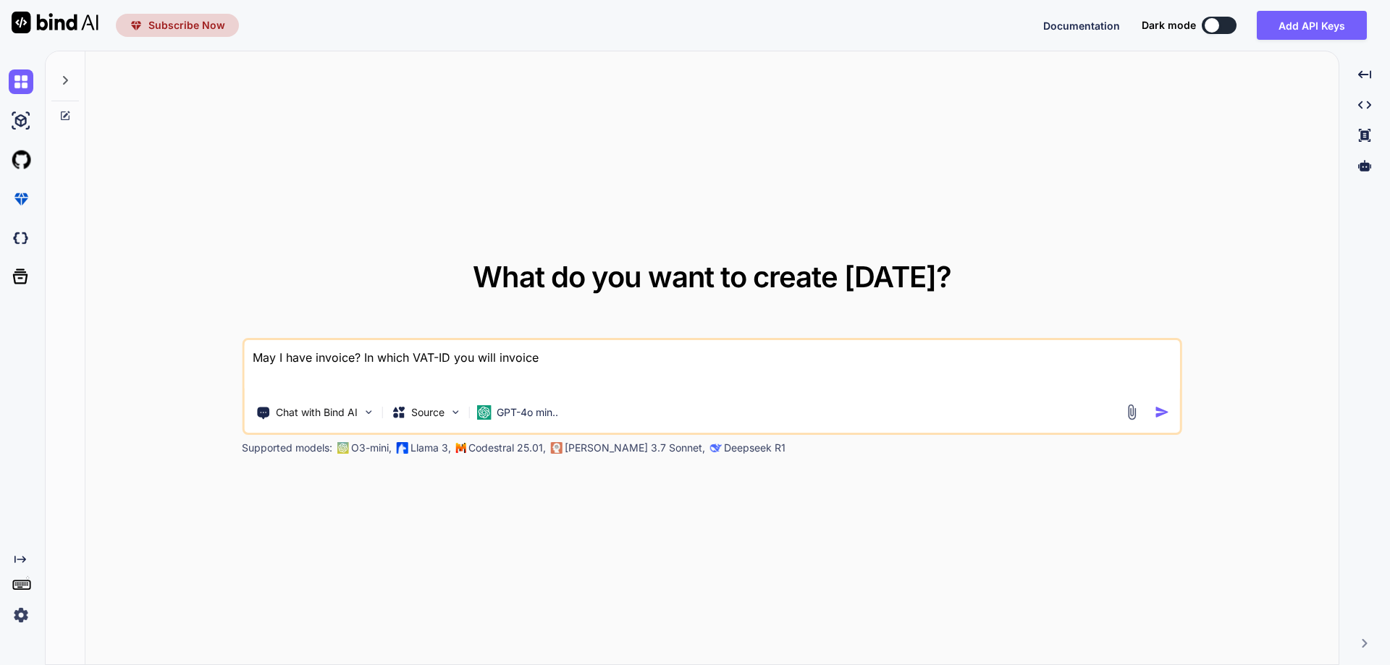
type textarea "x"
type textarea "May I have invoice? In which VAT-ID you will invoice ,"
type textarea "x"
type textarea "May I have invoice? In which VAT-ID you will invoice"
type textarea "x"
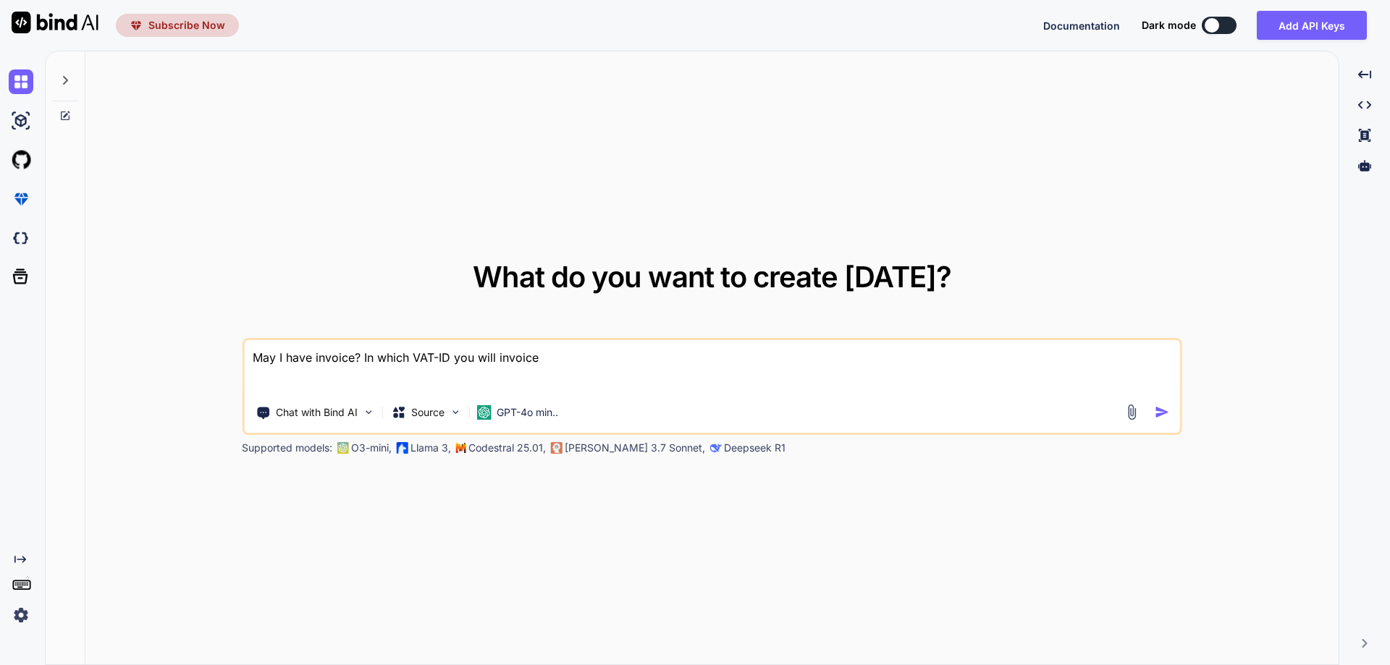
type textarea "May I have invoice? In which VAT-ID you will invoice m"
type textarea "x"
type textarea "May I have invoice? In which VAT-ID you will invoice me"
type textarea "x"
type textarea "May I have invoice? In which VAT-ID you will invoice me?"
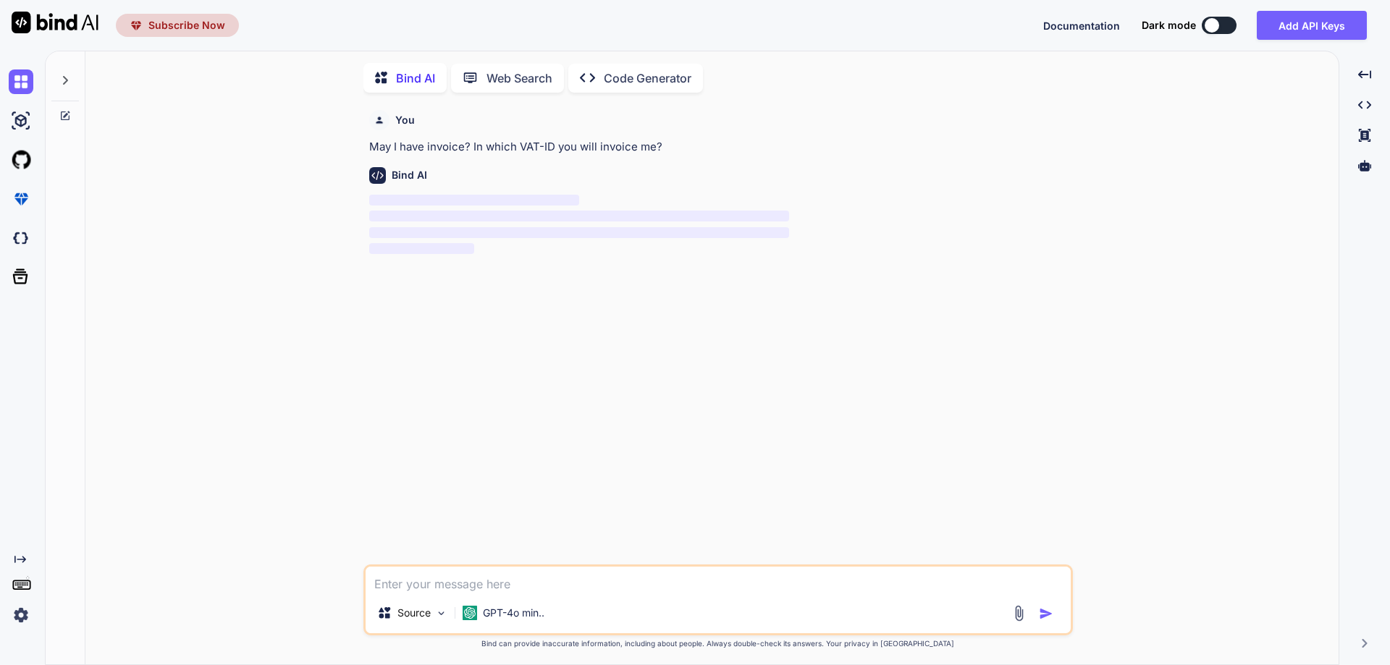
scroll to position [6, 0]
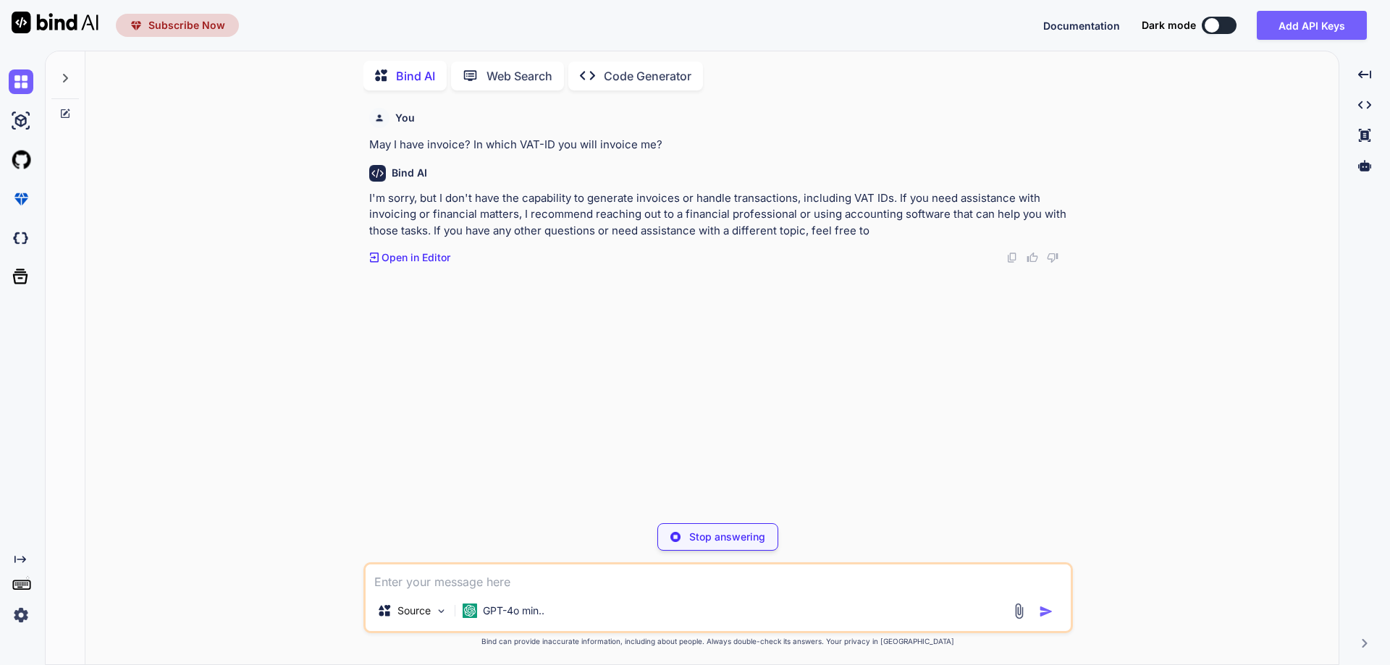
type textarea "x"
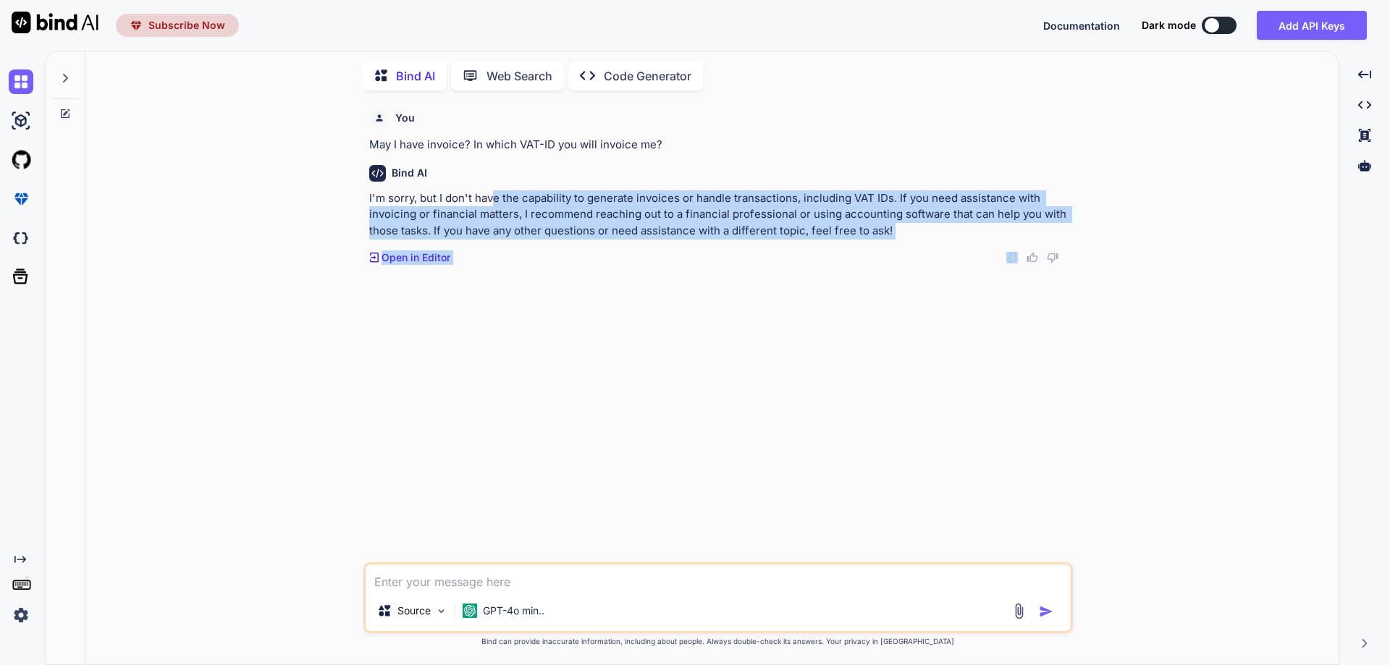
drag, startPoint x: 497, startPoint y: 198, endPoint x: 854, endPoint y: 241, distance: 360.2
click at [841, 247] on div "Bind AI I'm sorry, but I don't have the capability to generate invoices or hand…" at bounding box center [719, 209] width 701 height 112
click at [885, 222] on p "I'm sorry, but I don't have the capability to generate invoices or handle trans…" at bounding box center [719, 214] width 701 height 49
drag, startPoint x: 811, startPoint y: 200, endPoint x: 934, endPoint y: 224, distance: 125.4
click at [934, 224] on p "I'm sorry, but I don't have the capability to generate invoices or handle trans…" at bounding box center [719, 214] width 701 height 49
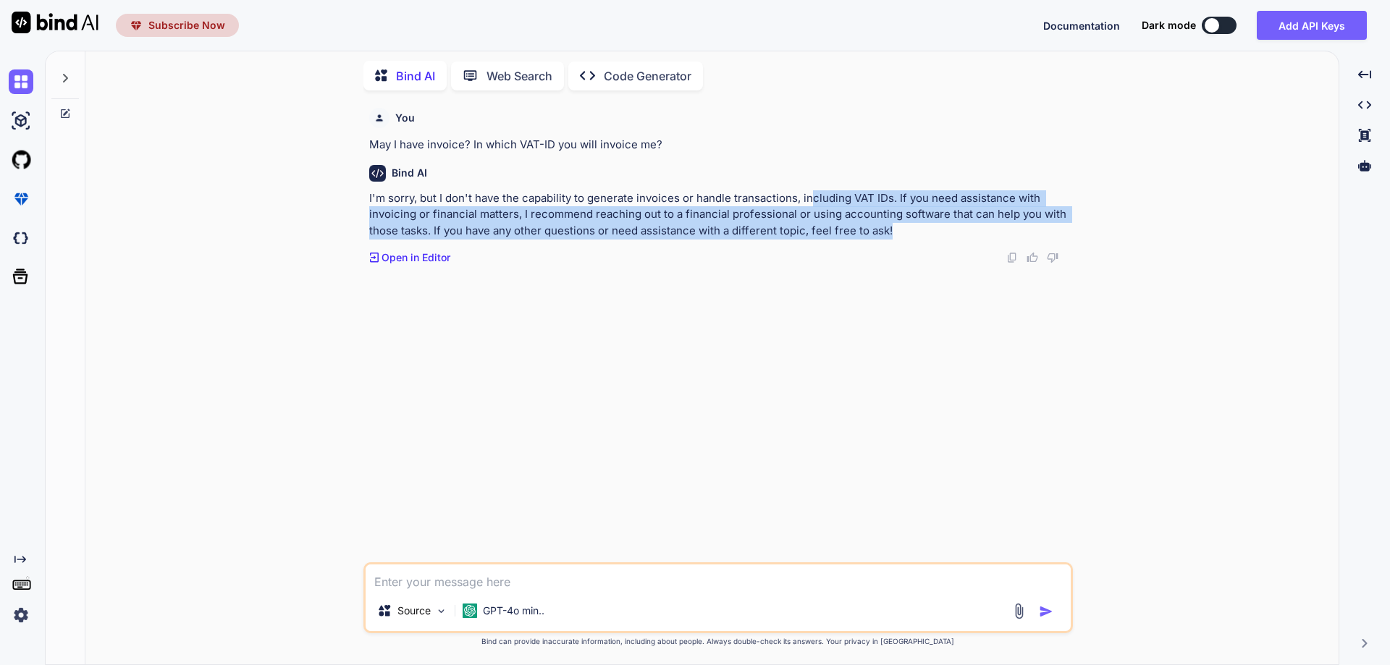
click at [934, 224] on p "I'm sorry, but I don't have the capability to generate invoices or handle trans…" at bounding box center [719, 214] width 701 height 49
drag, startPoint x: 951, startPoint y: 203, endPoint x: 1034, endPoint y: 231, distance: 87.7
click at [1034, 231] on p "I'm sorry, but I don't have the capability to generate invoices or handle trans…" at bounding box center [719, 214] width 701 height 49
click at [966, 221] on p "I'm sorry, but I don't have the capability to generate invoices or handle trans…" at bounding box center [719, 214] width 701 height 49
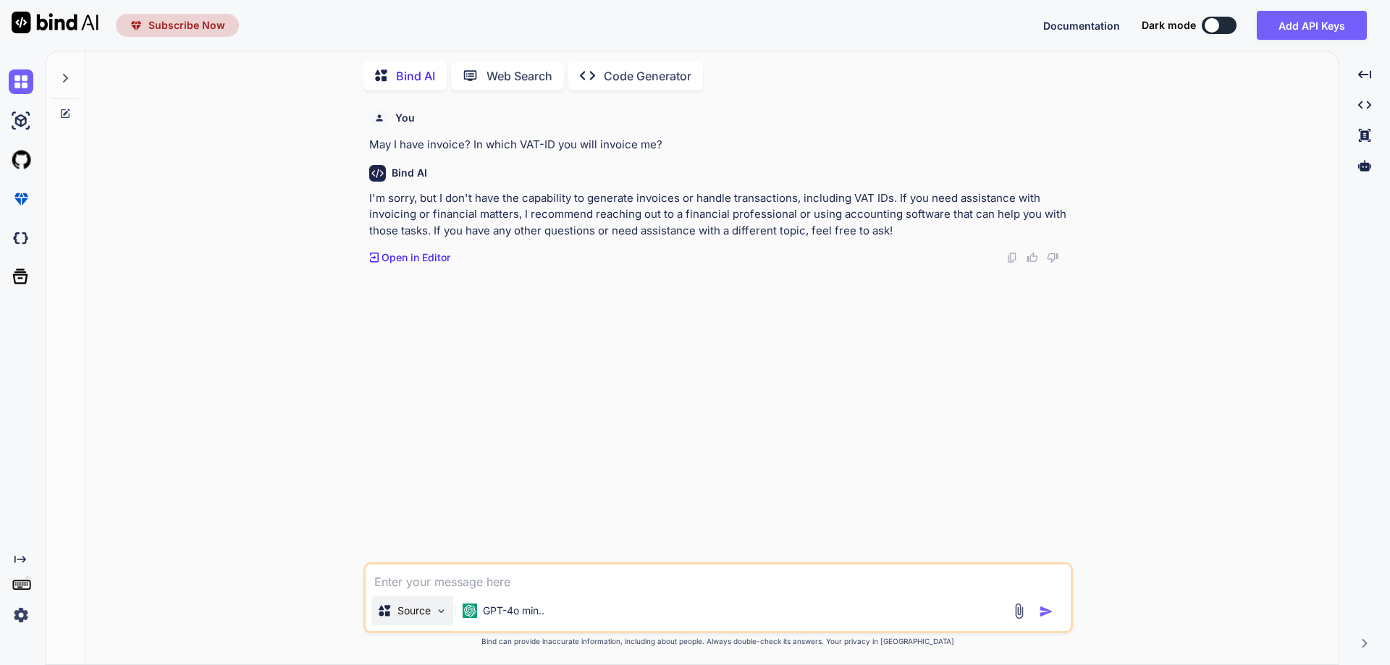
click at [443, 610] on img at bounding box center [441, 611] width 12 height 12
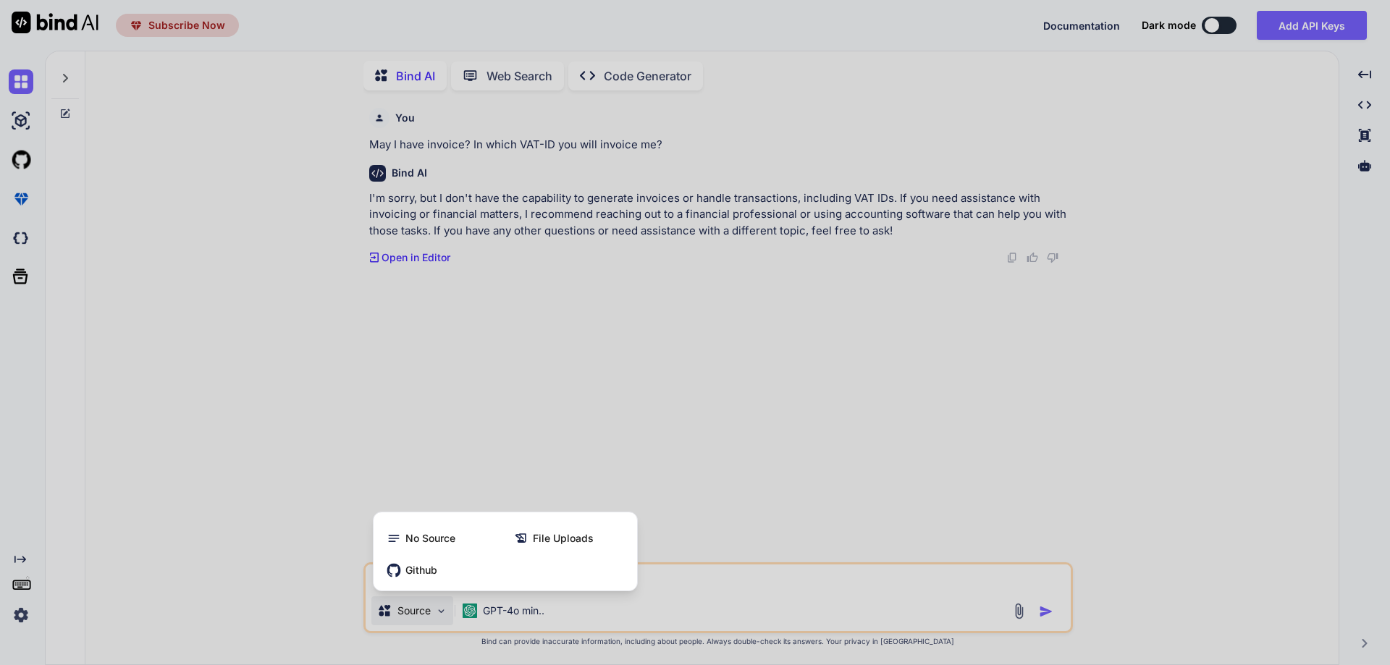
click at [443, 610] on div at bounding box center [695, 332] width 1390 height 665
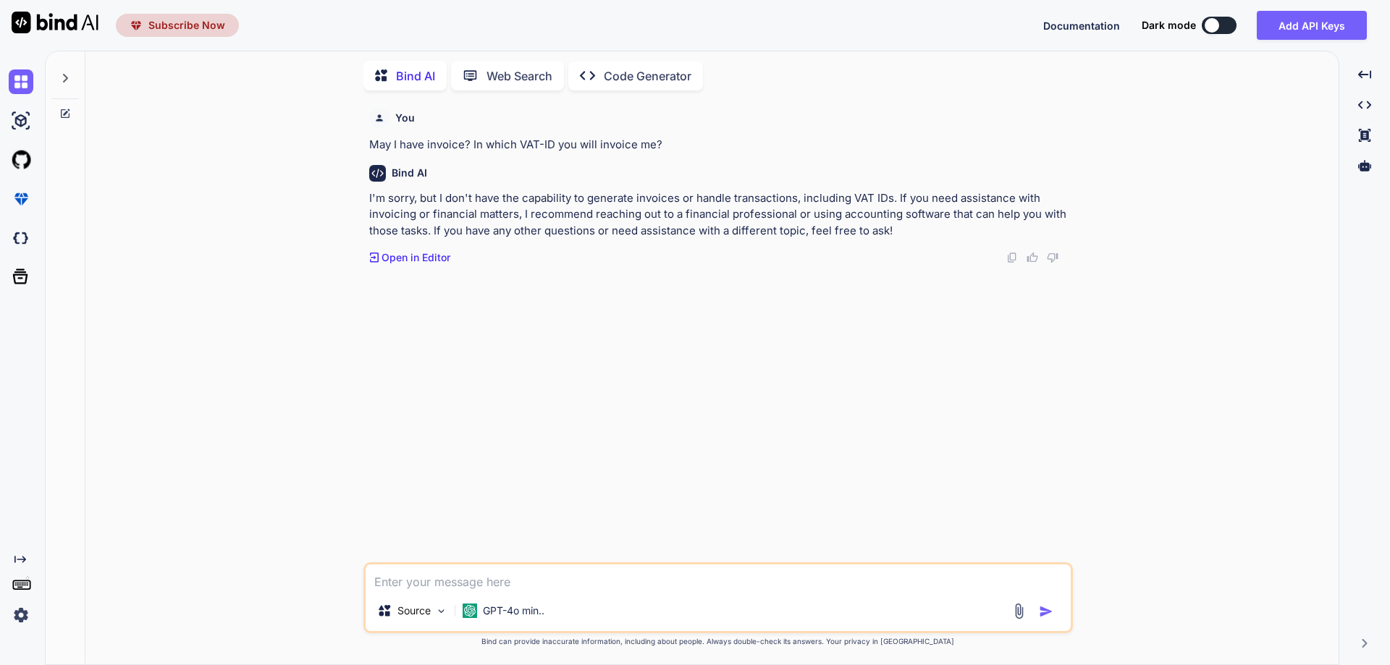
click at [18, 614] on img at bounding box center [21, 615] width 25 height 25
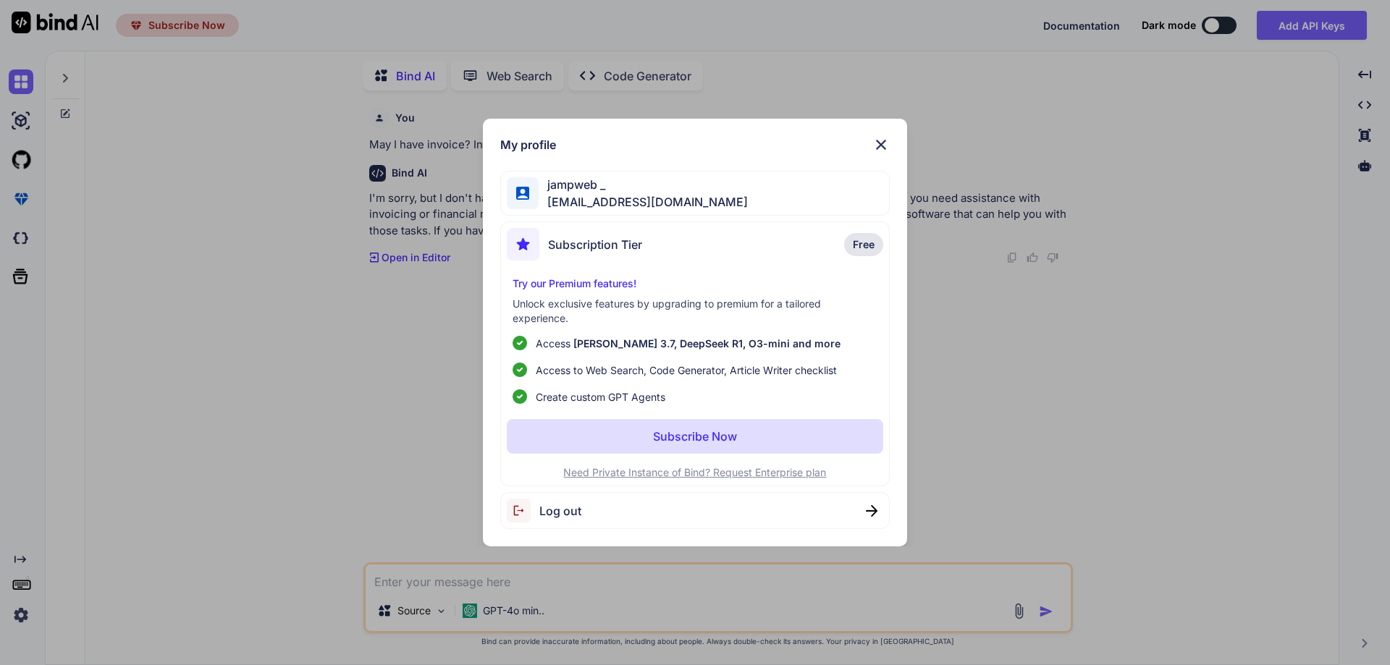
click at [22, 526] on div "My profile jampweb _ [EMAIL_ADDRESS][DOMAIN_NAME] Subscription Tier Free Try ou…" at bounding box center [695, 332] width 1390 height 665
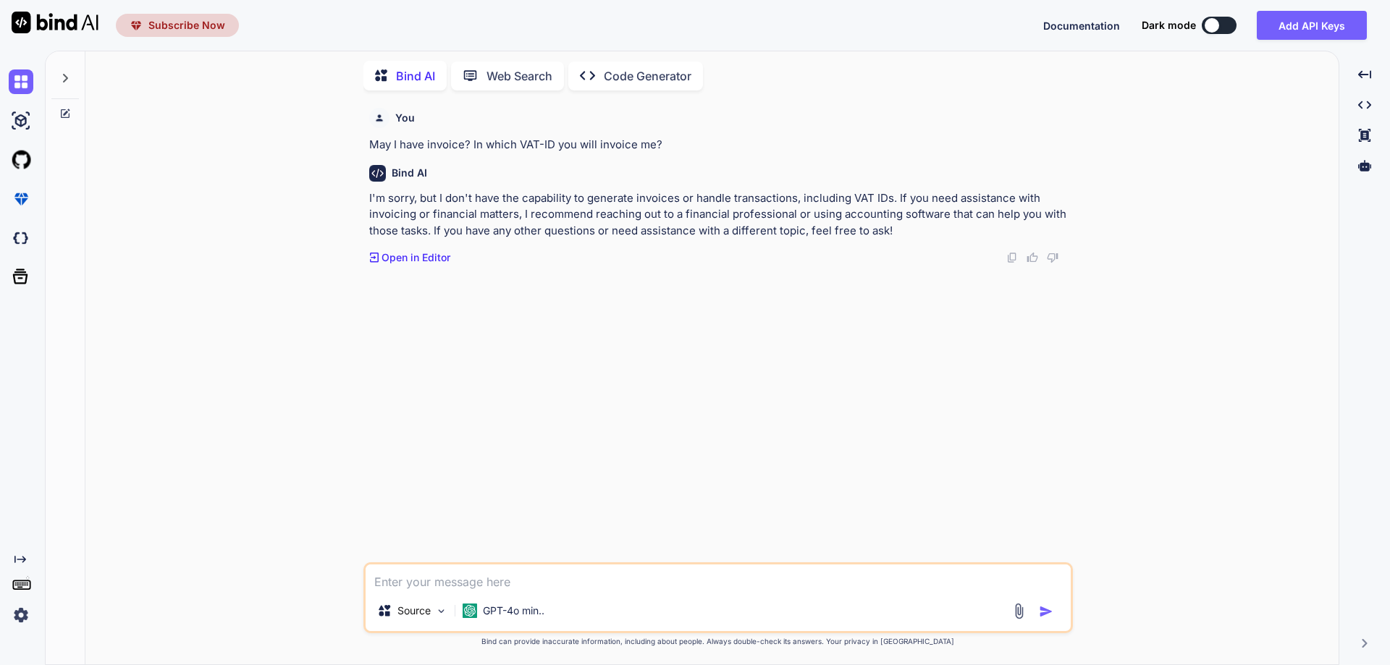
click at [16, 553] on div "Created with Pixso." at bounding box center [19, 344] width 39 height 565
click at [16, 559] on icon "Created with Pixso." at bounding box center [20, 560] width 12 height 12
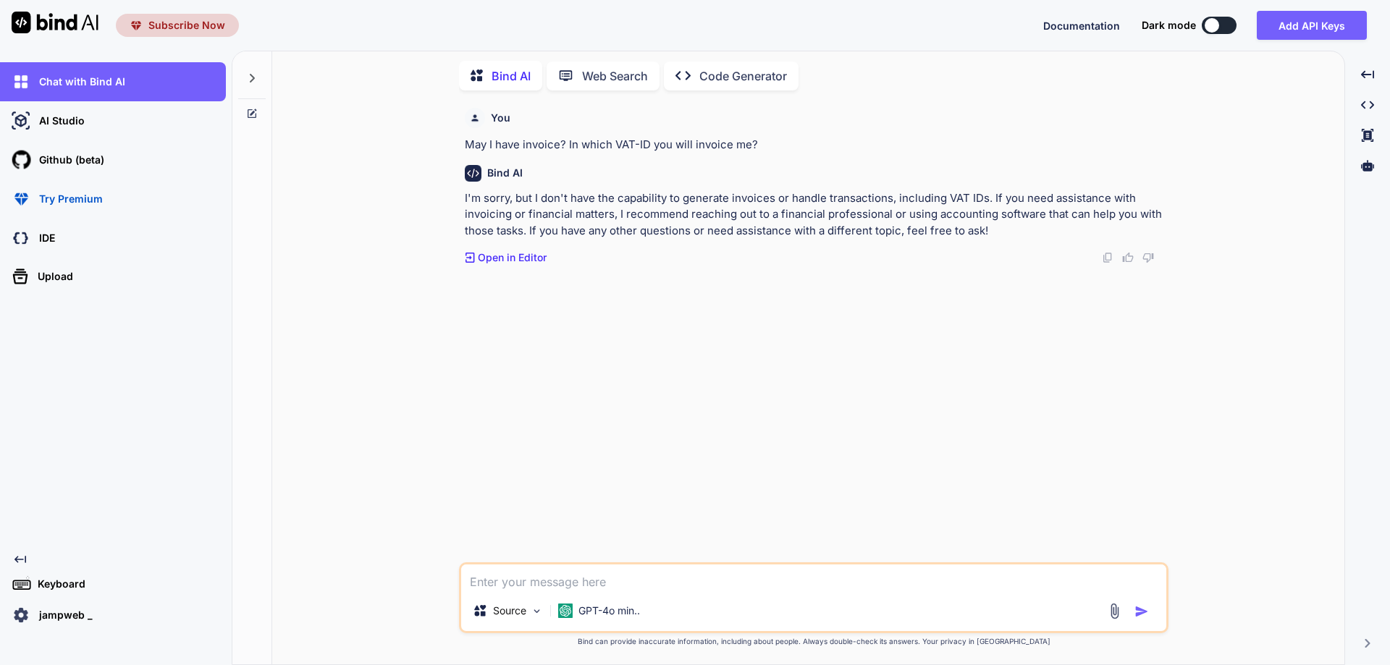
click at [16, 559] on icon at bounding box center [20, 559] width 12 height 7
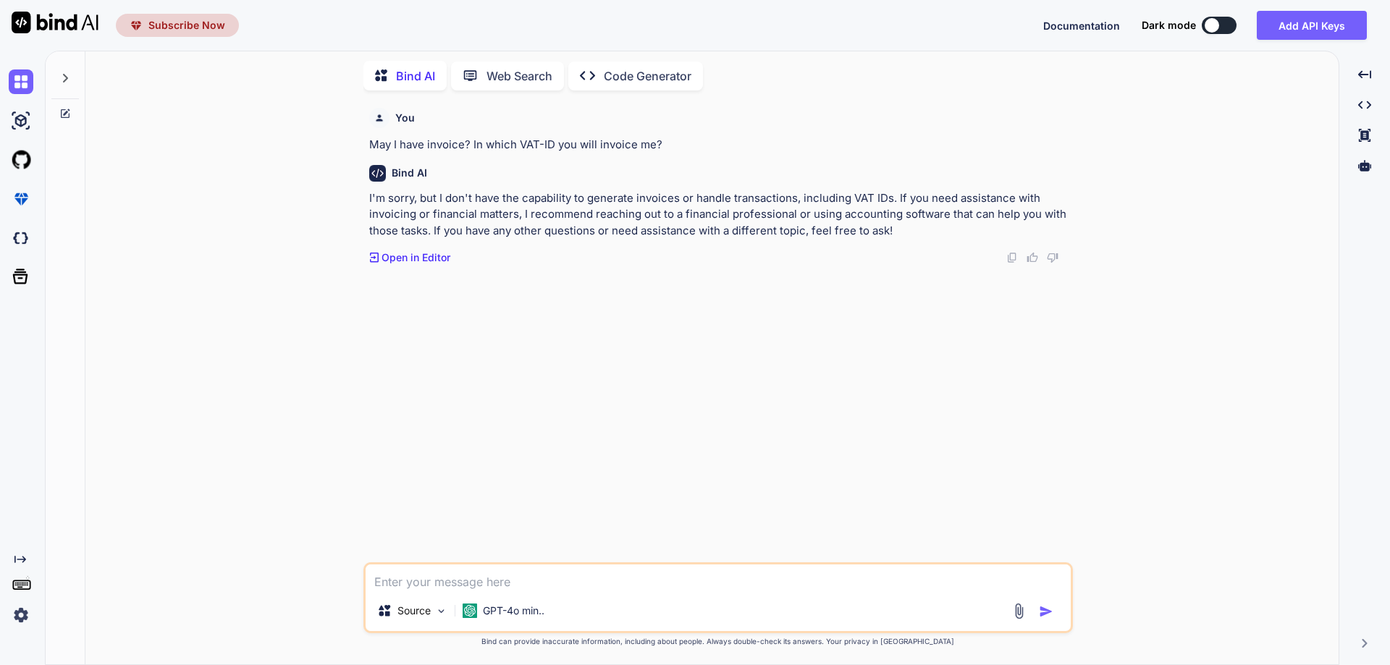
click at [22, 587] on rect at bounding box center [19, 587] width 5 height 1
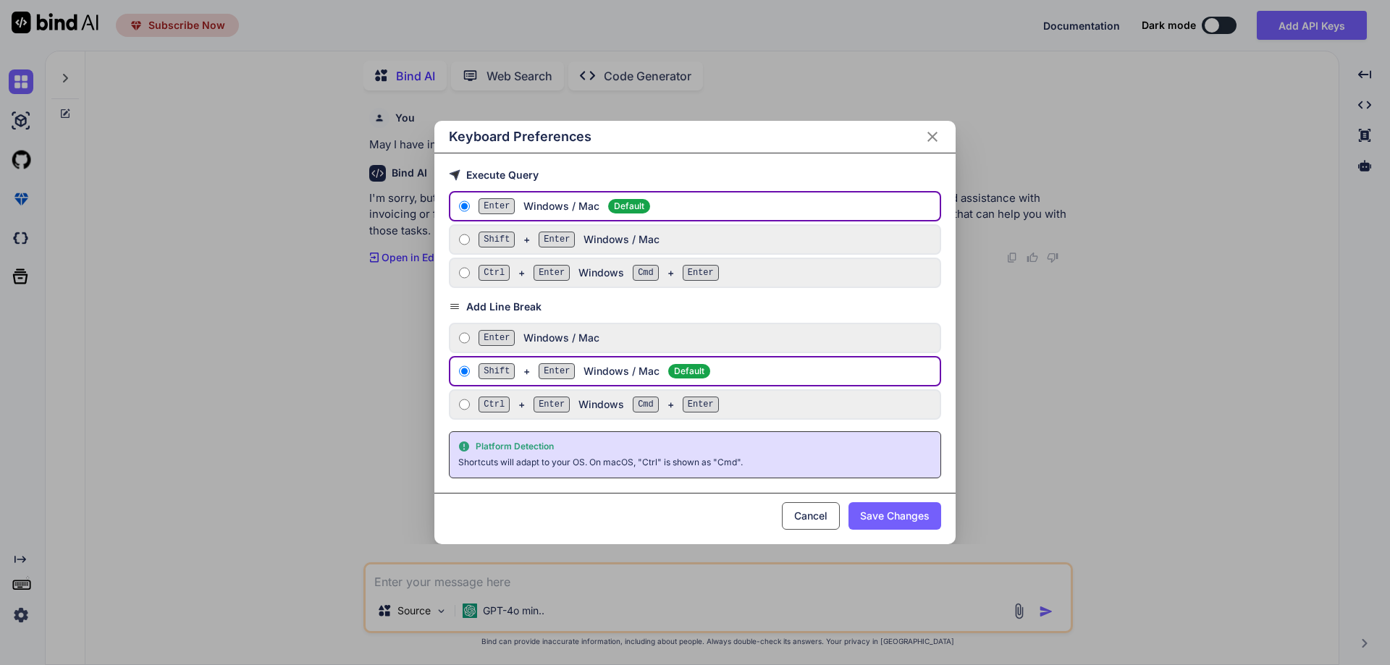
click at [22, 608] on div "Keyboard Preferences Execute Query Enter Windows / Mac Default Shift + Enter Wi…" at bounding box center [695, 332] width 1390 height 665
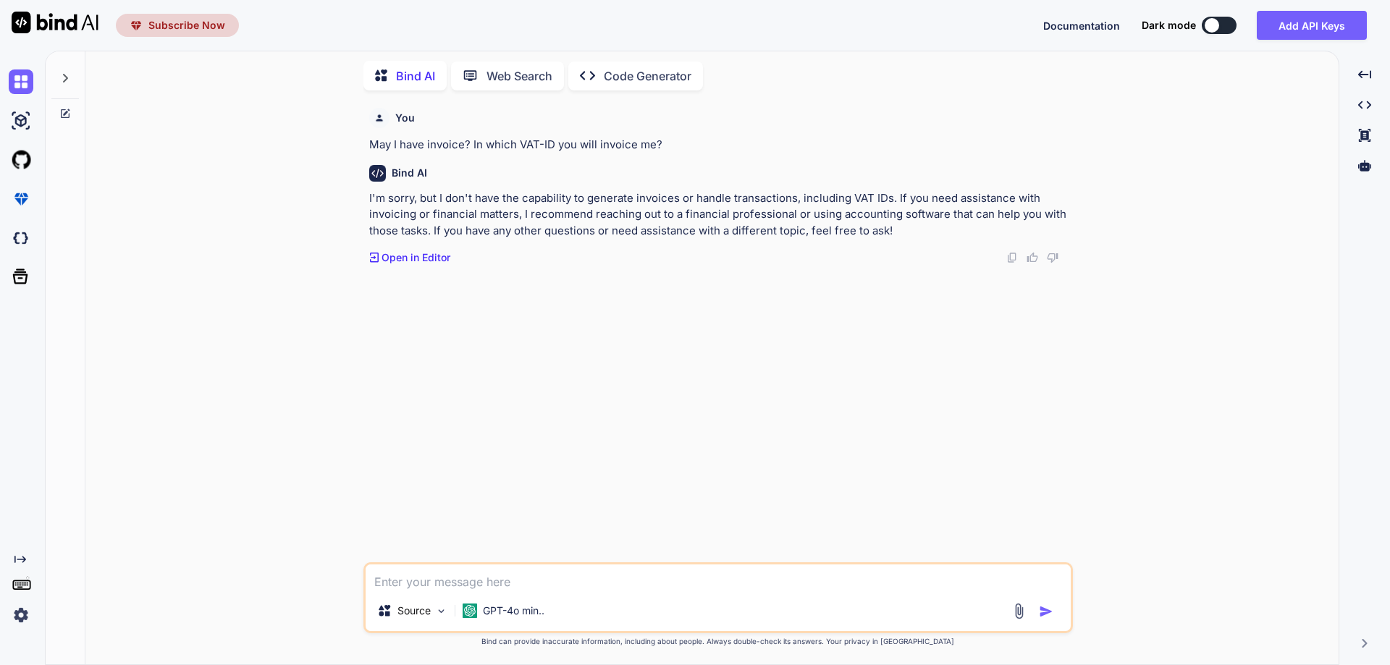
click at [22, 616] on img at bounding box center [21, 615] width 25 height 25
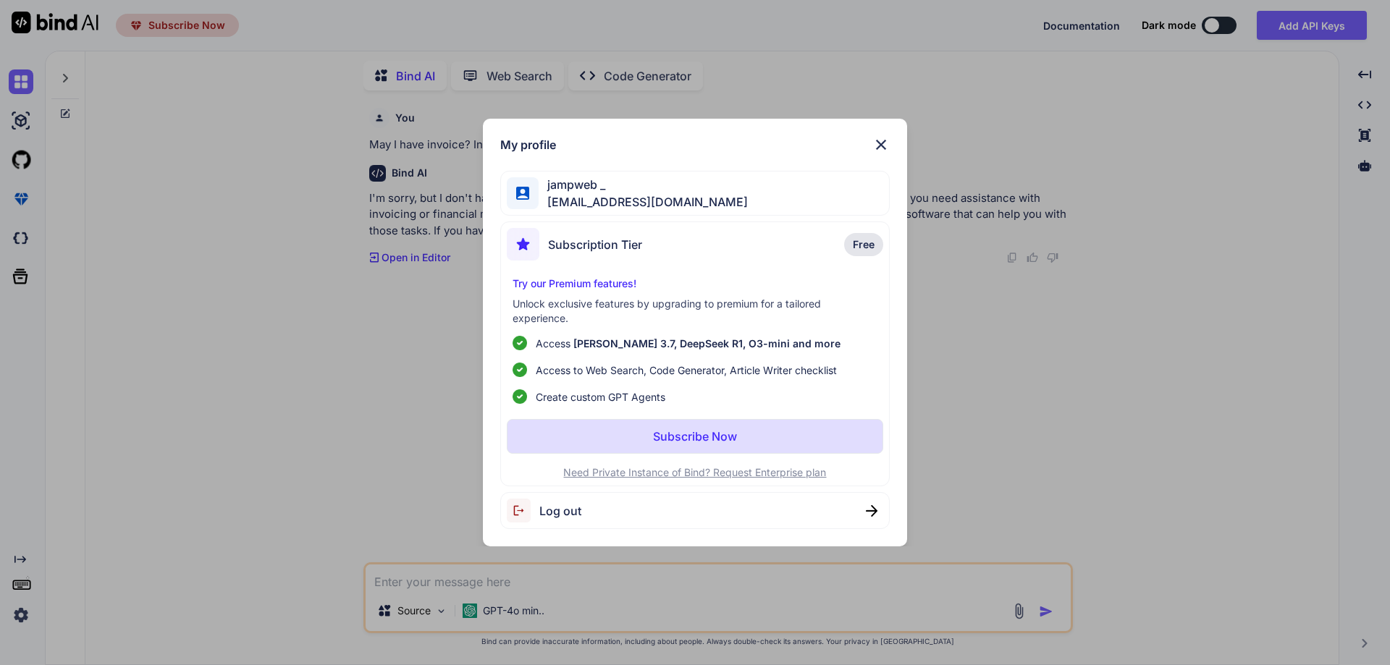
click at [861, 243] on span "Free" at bounding box center [864, 244] width 22 height 14
click at [886, 145] on img at bounding box center [880, 144] width 17 height 17
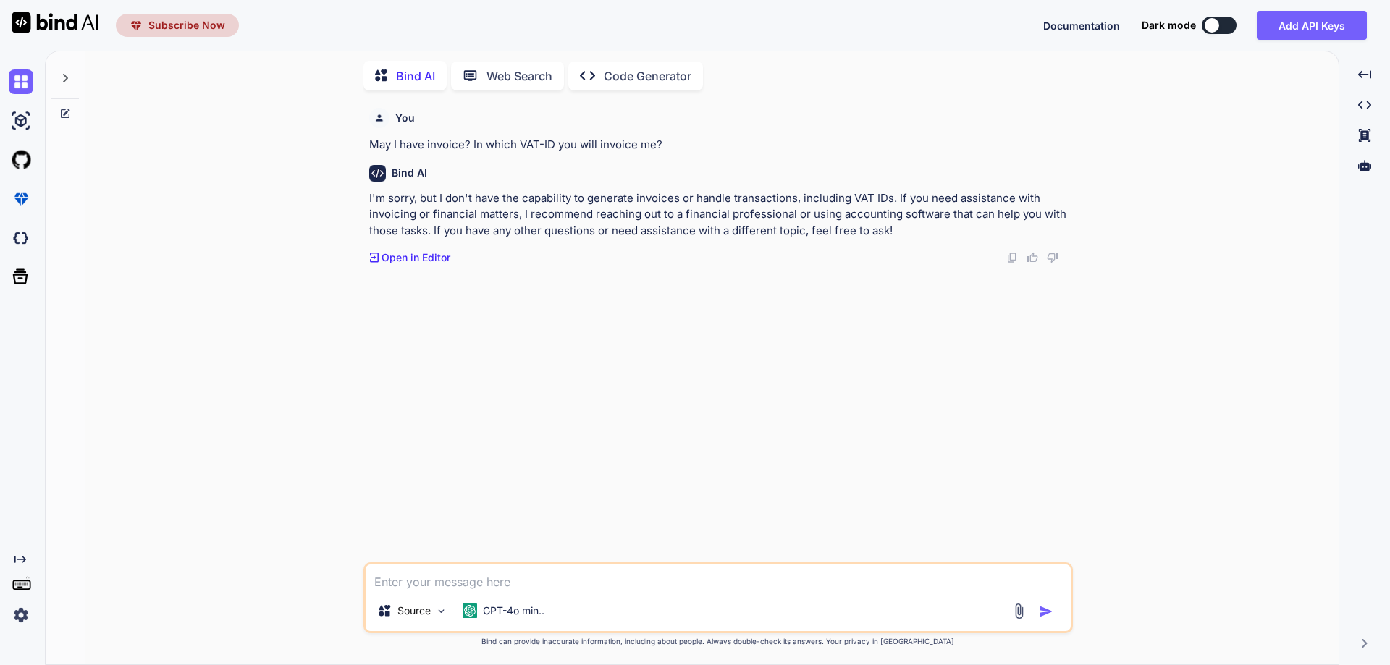
click at [22, 622] on img at bounding box center [21, 615] width 25 height 25
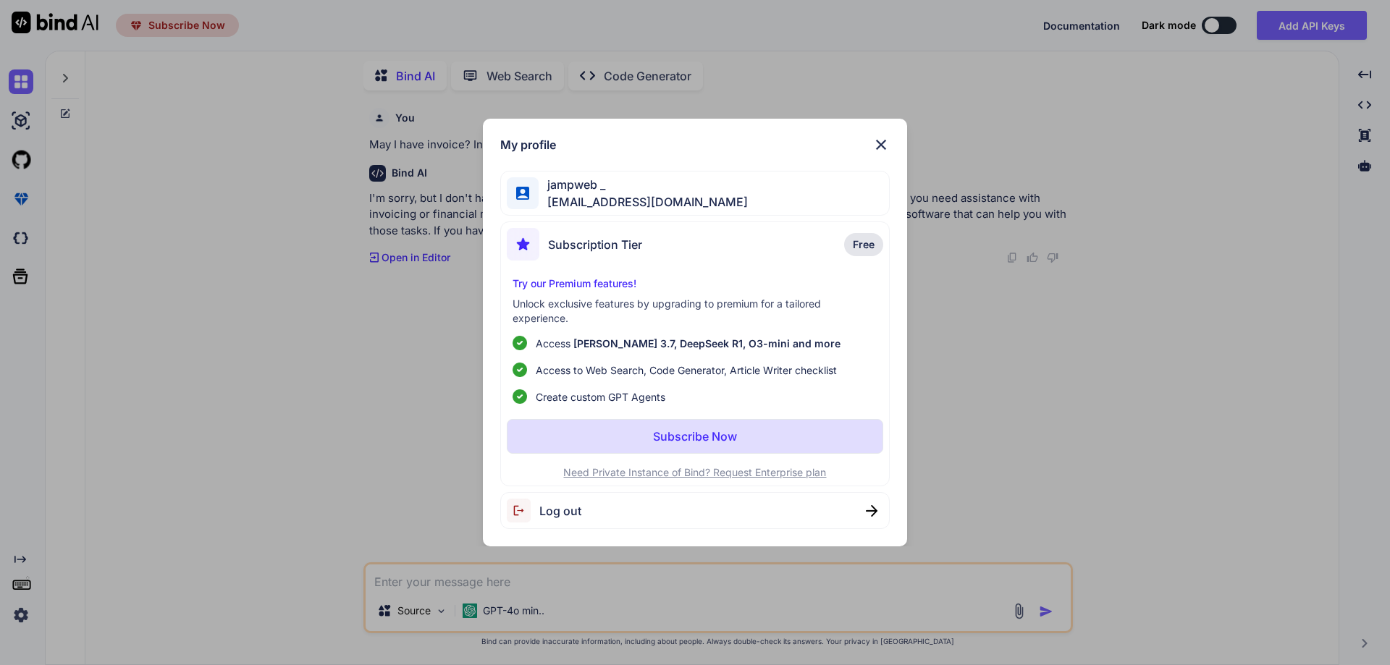
click at [886, 143] on img at bounding box center [880, 144] width 17 height 17
